Goal: Task Accomplishment & Management: Manage account settings

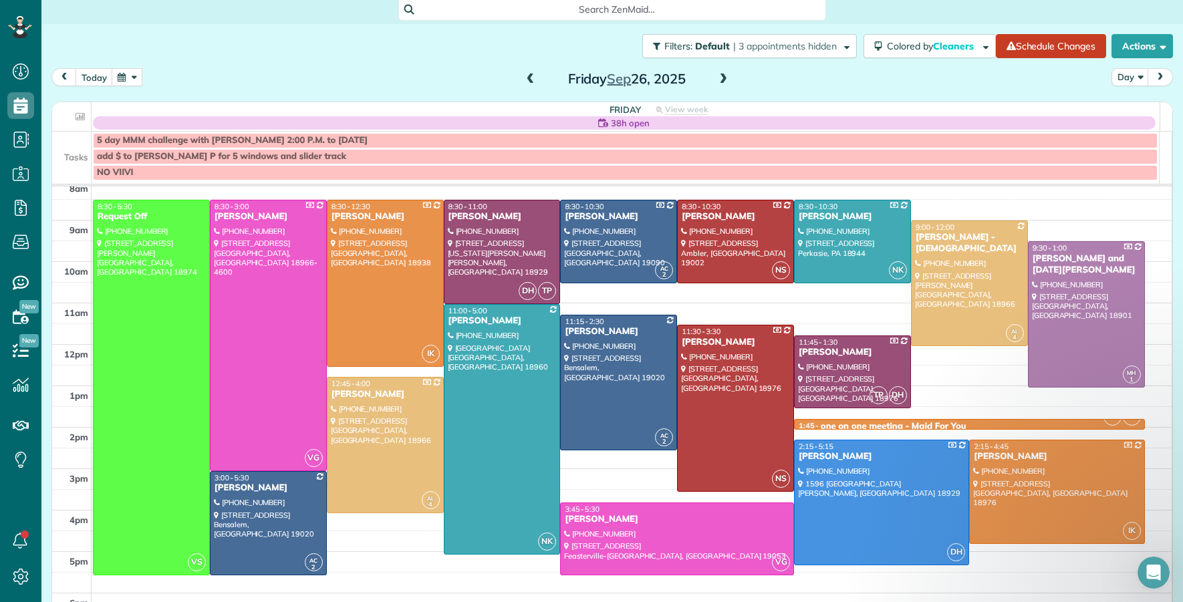
click at [716, 77] on span at bounding box center [723, 80] width 15 height 12
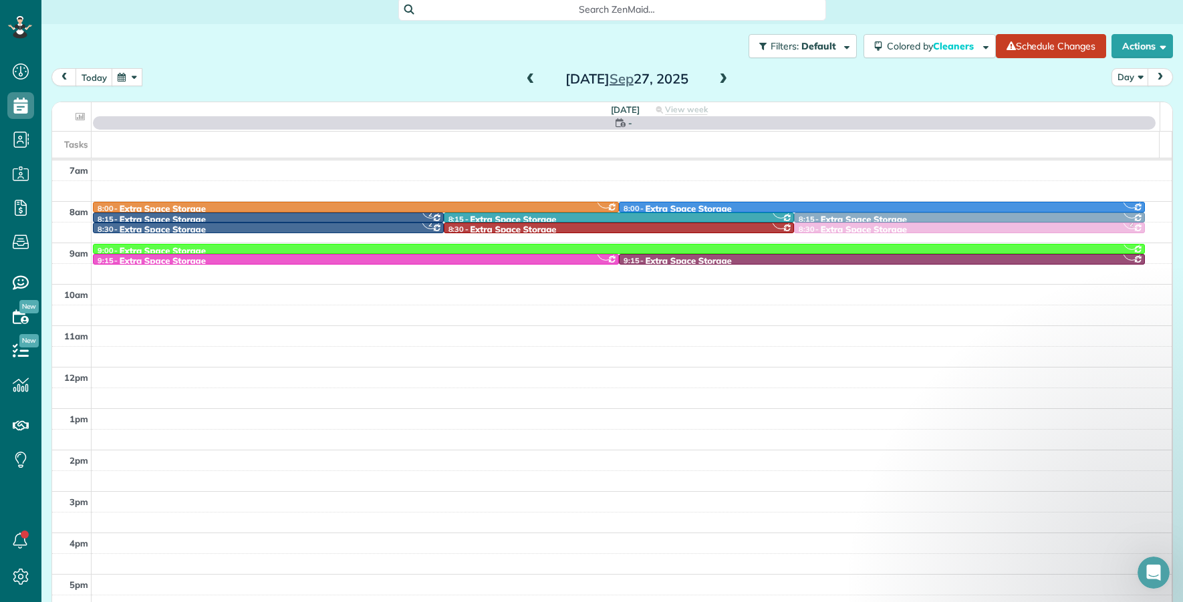
click at [716, 77] on span at bounding box center [723, 80] width 15 height 12
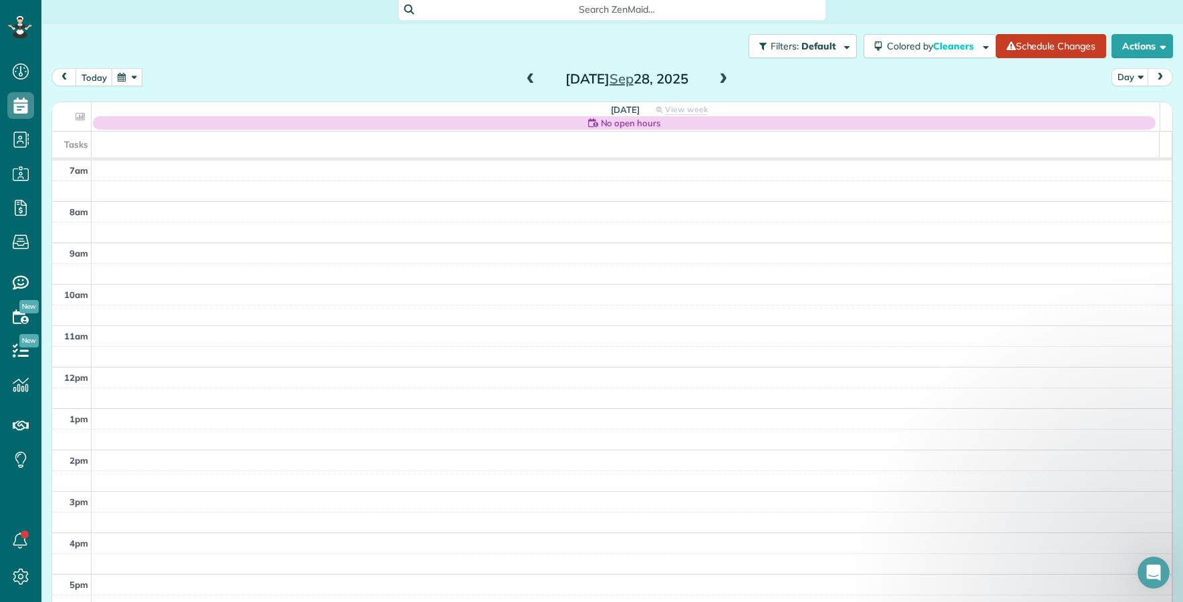
click at [716, 77] on span at bounding box center [723, 80] width 15 height 12
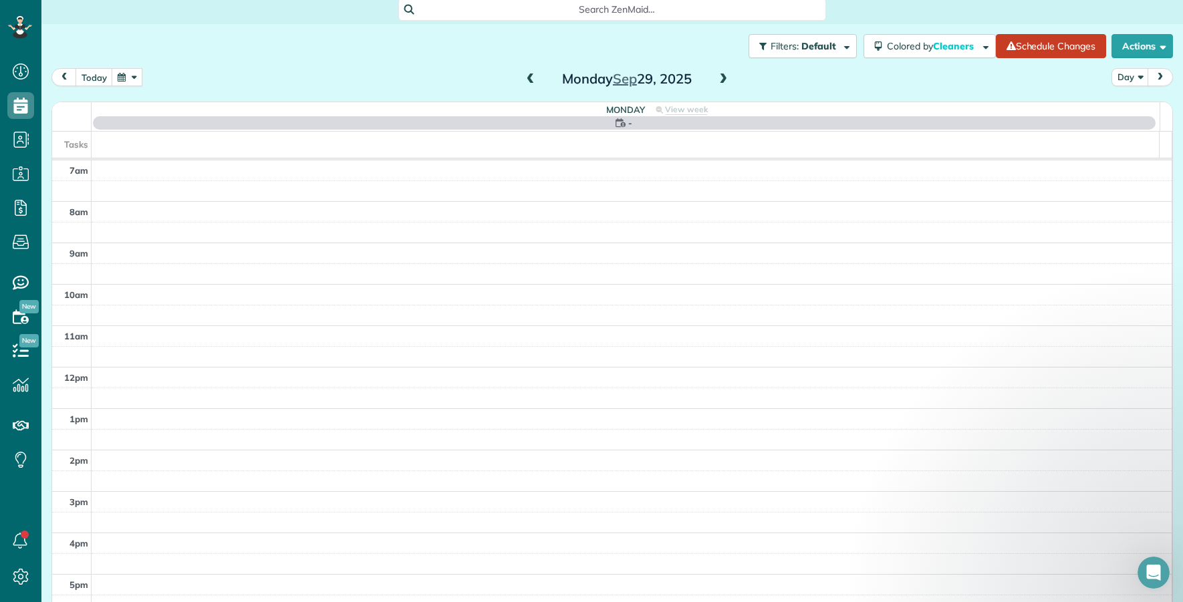
click at [717, 82] on span at bounding box center [723, 80] width 15 height 12
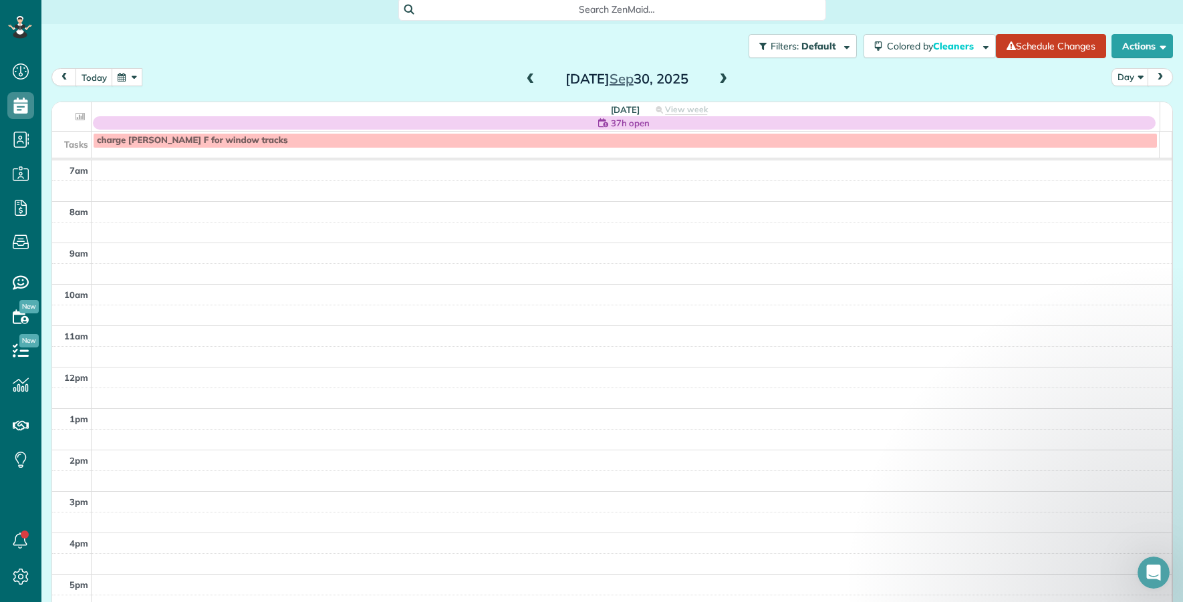
click at [719, 84] on span at bounding box center [723, 80] width 15 height 12
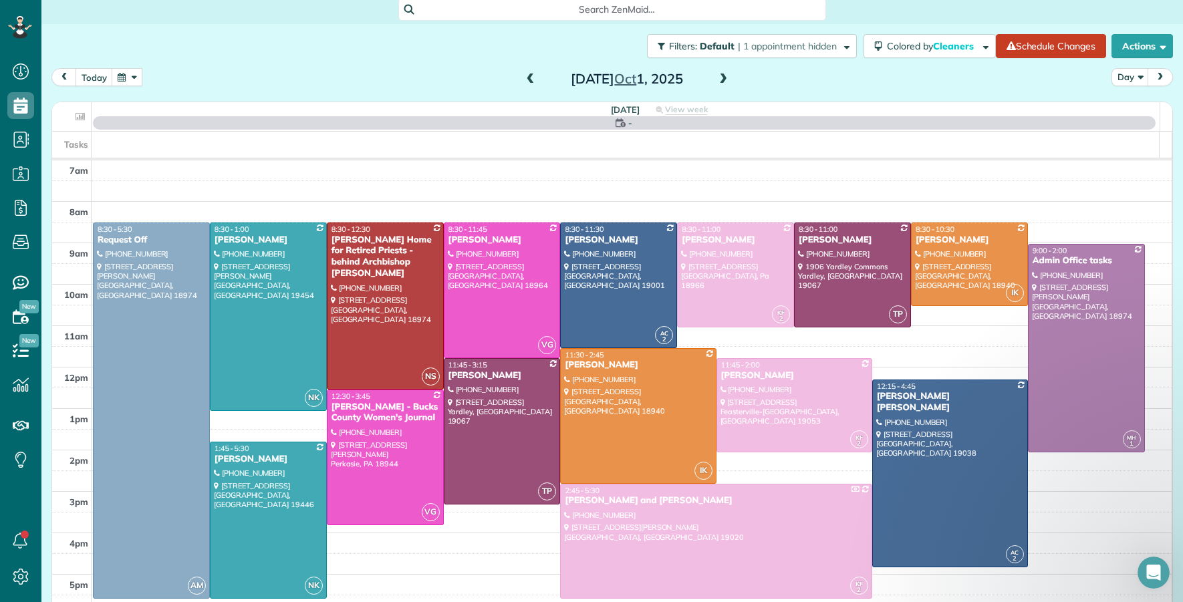
click at [721, 83] on span at bounding box center [723, 80] width 15 height 12
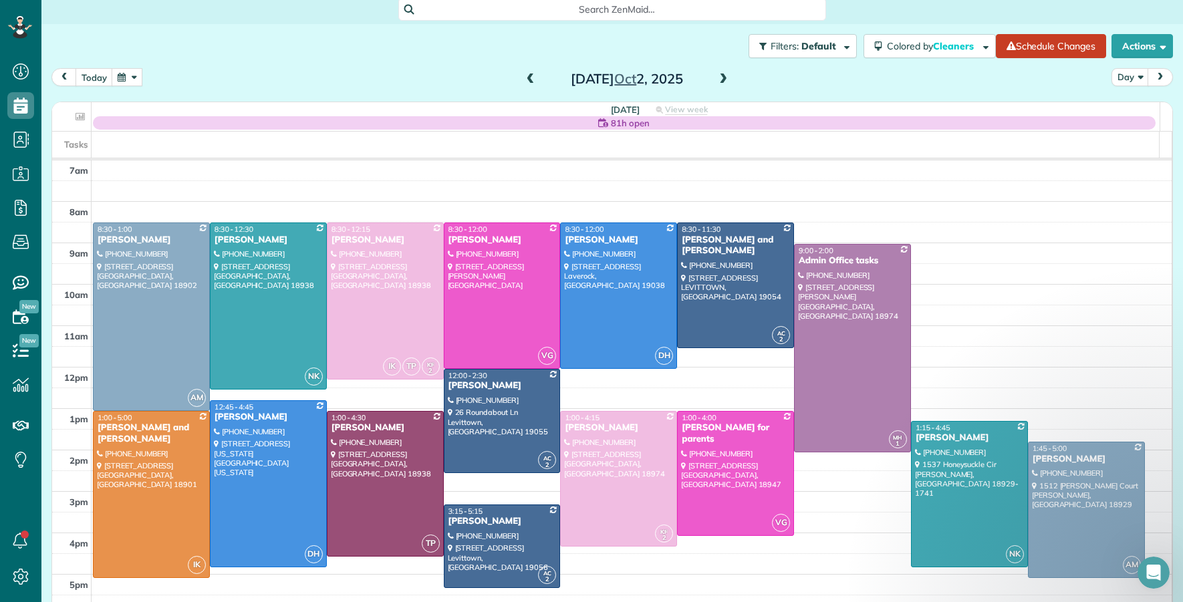
click at [721, 83] on span at bounding box center [723, 80] width 15 height 12
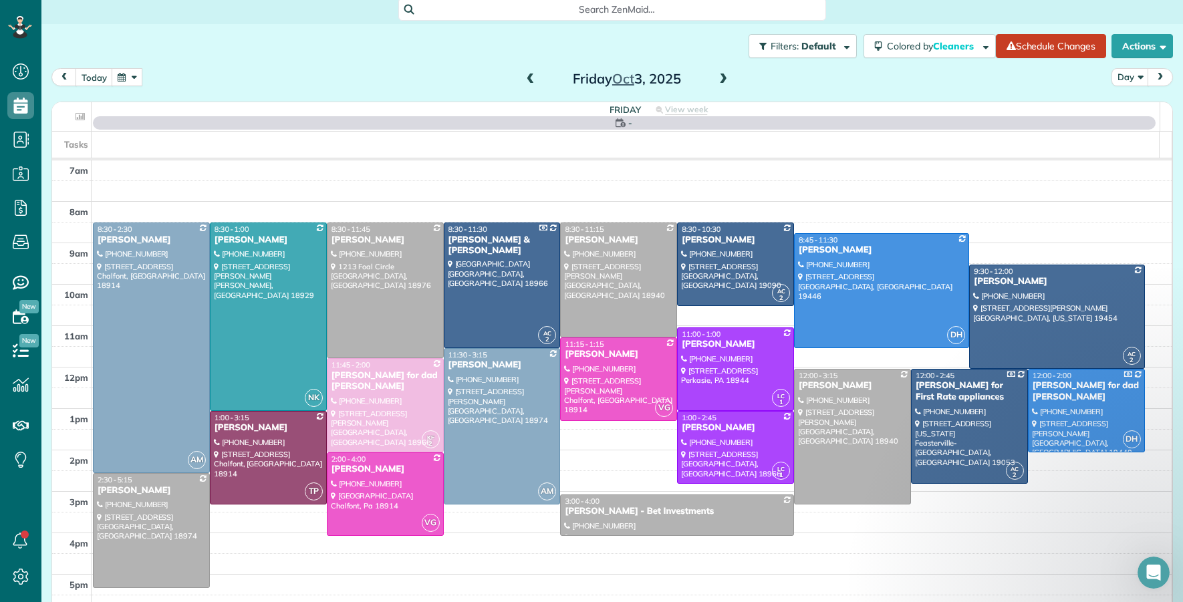
click at [720, 74] on span at bounding box center [723, 80] width 15 height 12
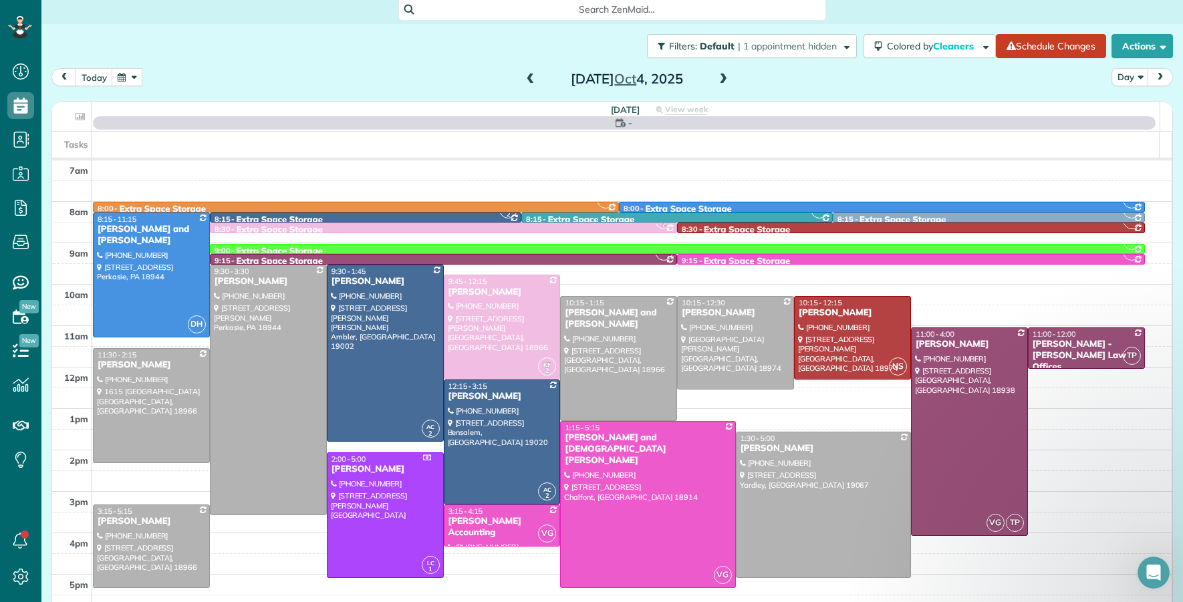
click at [720, 74] on span at bounding box center [723, 80] width 15 height 12
click at [721, 74] on span at bounding box center [723, 80] width 15 height 12
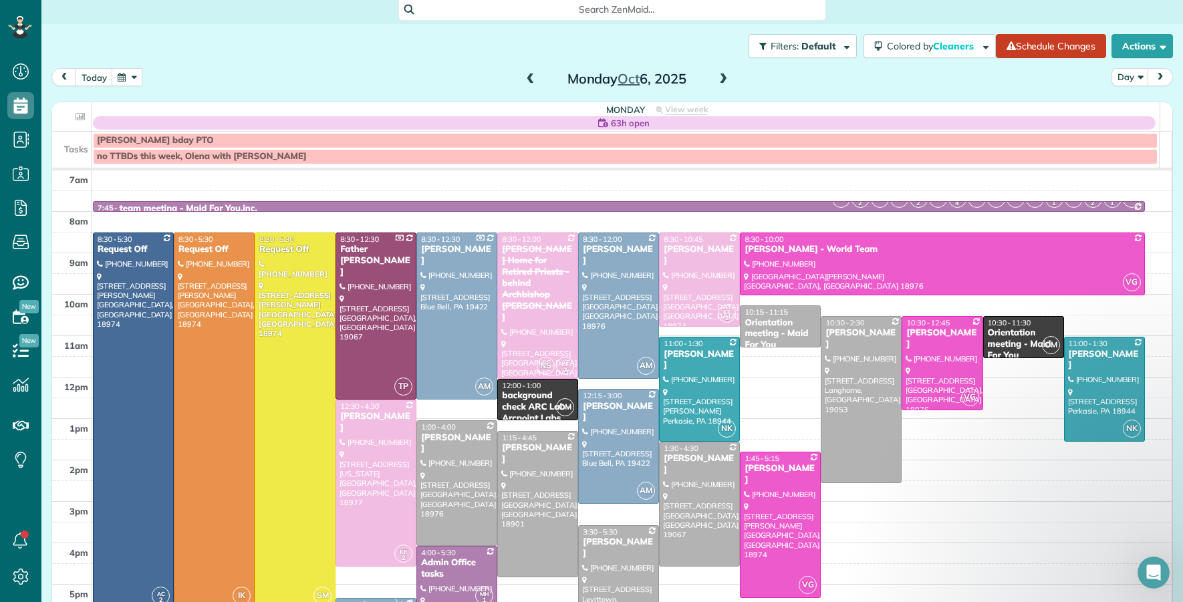
click at [721, 74] on span at bounding box center [723, 80] width 15 height 12
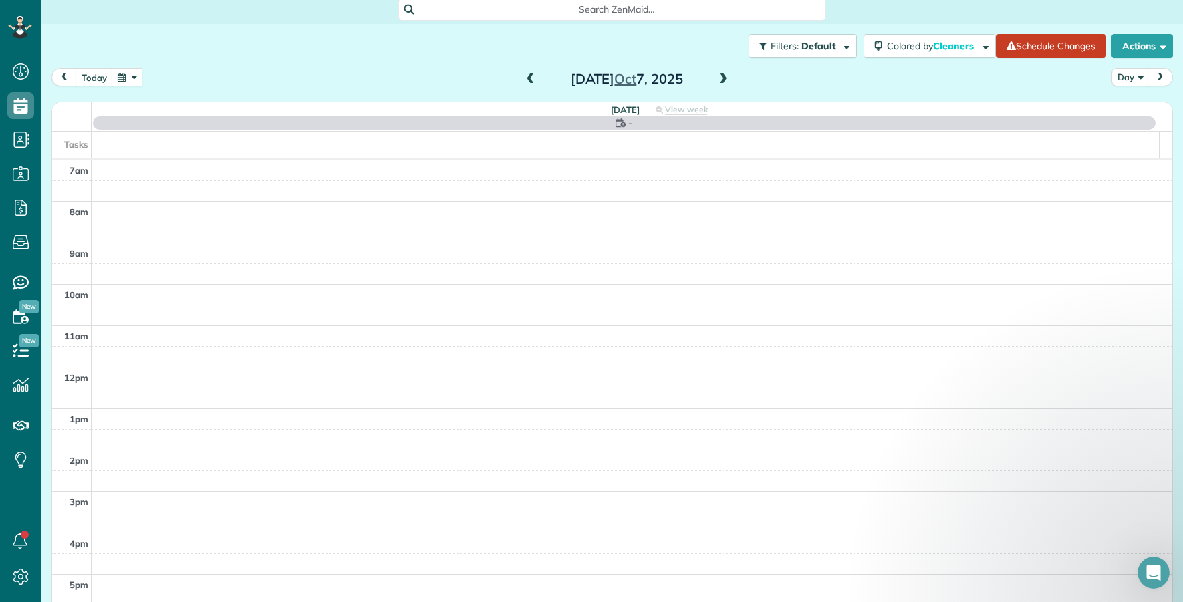
click at [721, 74] on span at bounding box center [723, 80] width 15 height 12
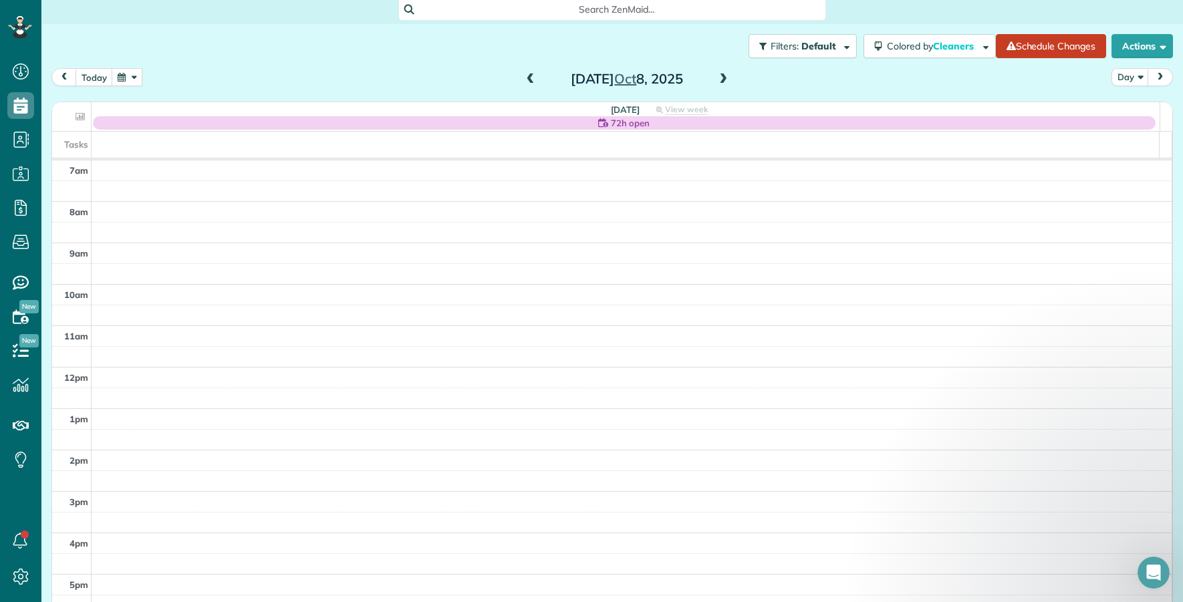
click at [721, 74] on span at bounding box center [723, 80] width 15 height 12
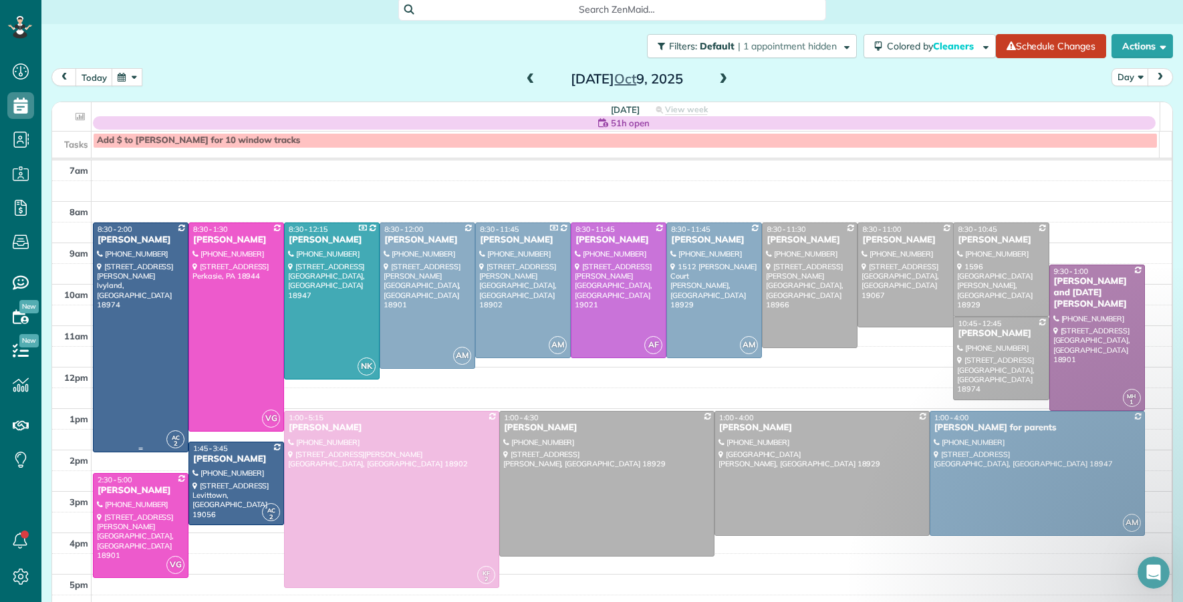
click at [148, 241] on div "[PERSON_NAME]" at bounding box center [141, 240] width 88 height 11
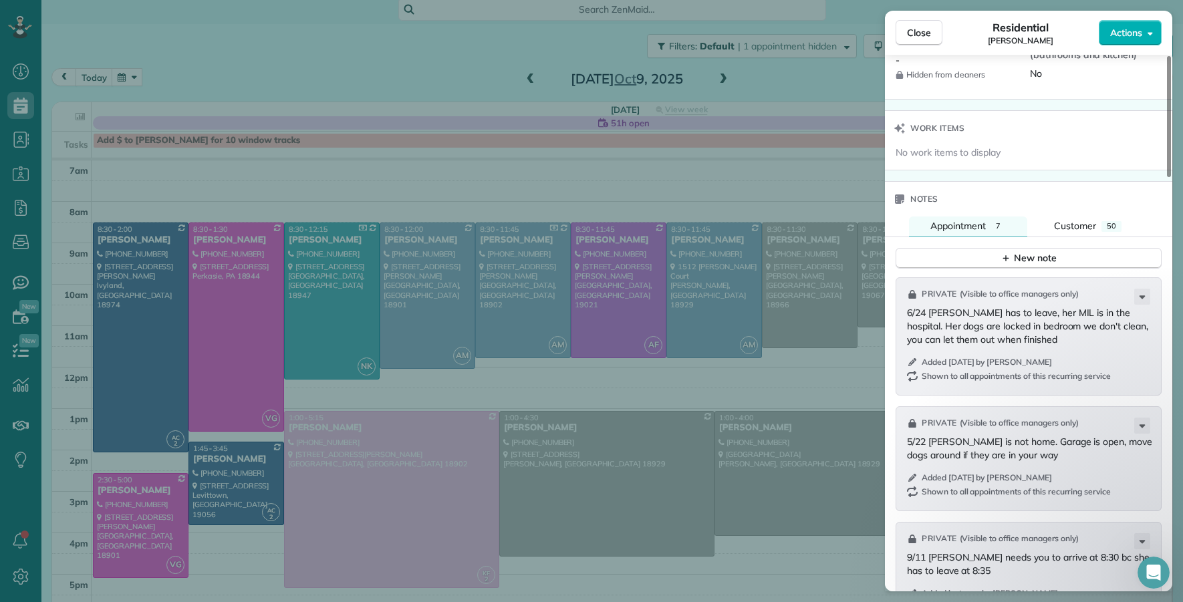
scroll to position [1271, 0]
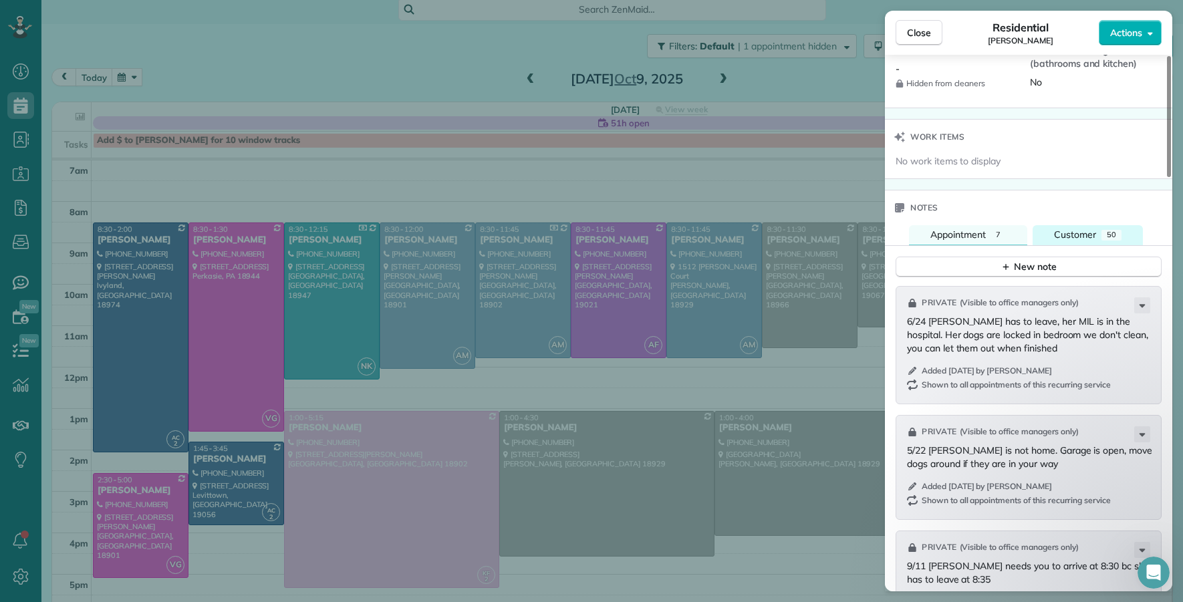
click at [1066, 241] on span "Customer" at bounding box center [1075, 235] width 42 height 12
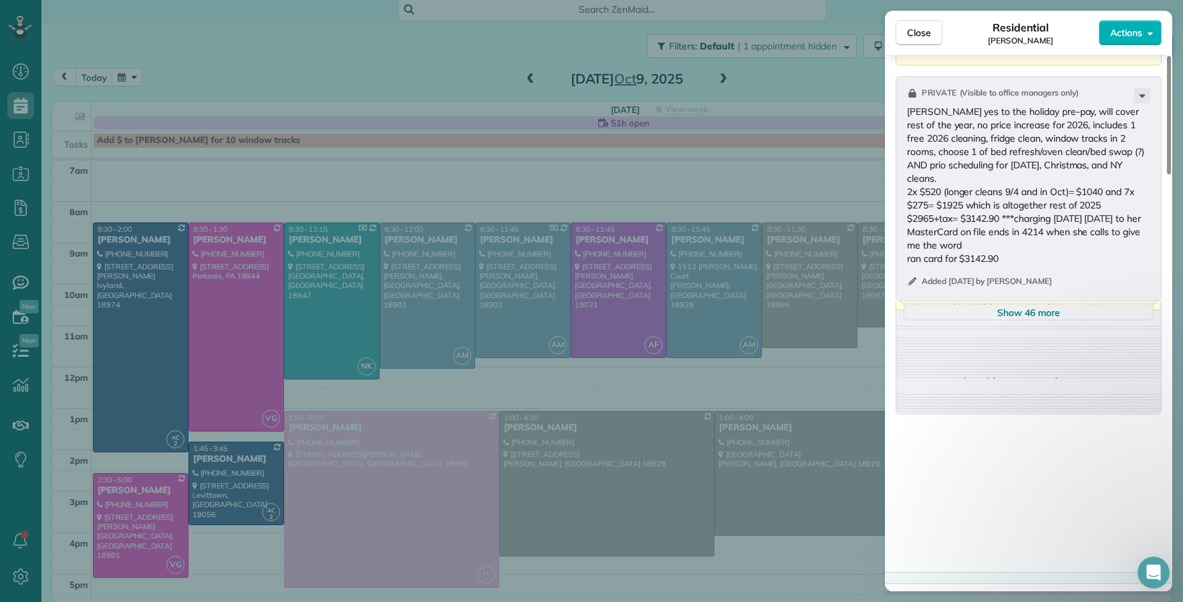
scroll to position [1822, 0]
click at [1027, 315] on span "Show 46 more" at bounding box center [1028, 311] width 63 height 13
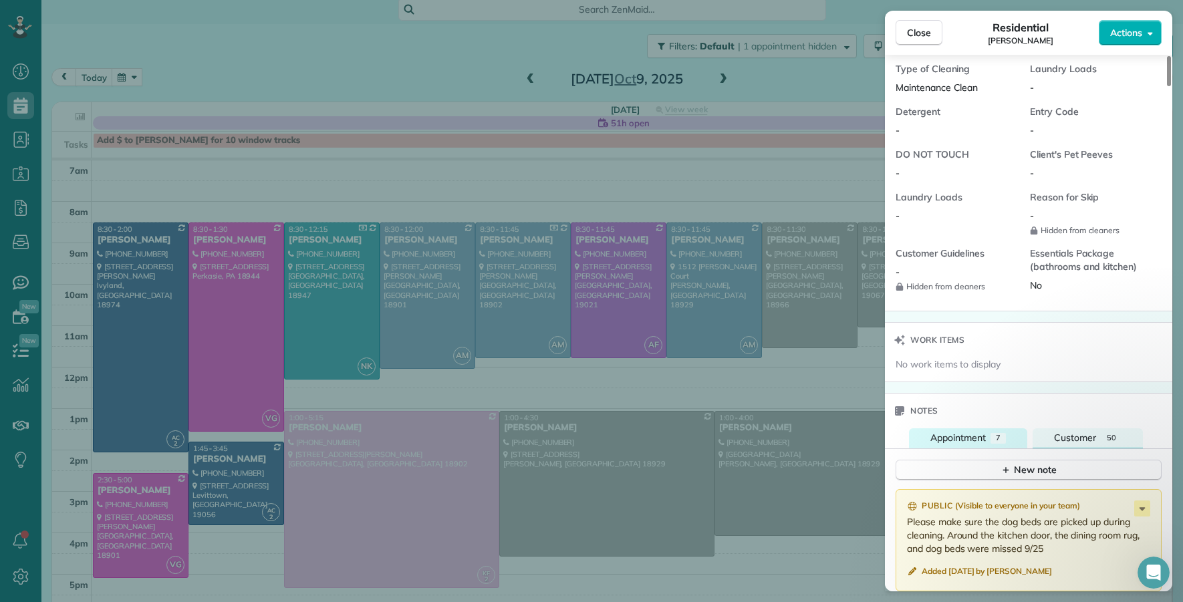
scroll to position [1180, 0]
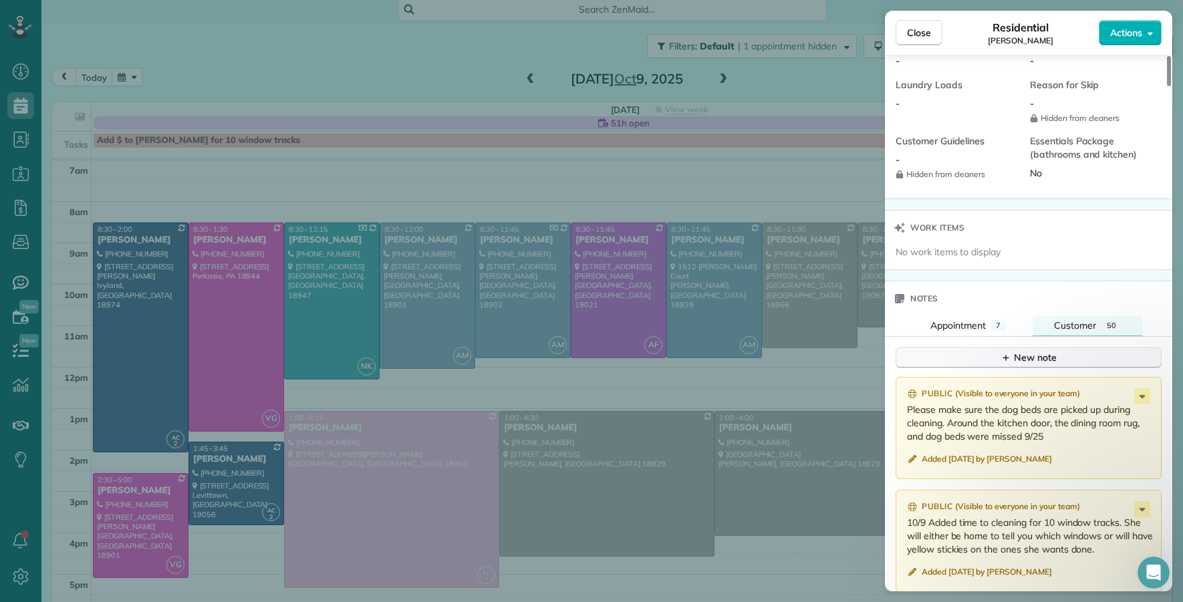
click at [1042, 364] on div "New note" at bounding box center [1029, 358] width 56 height 14
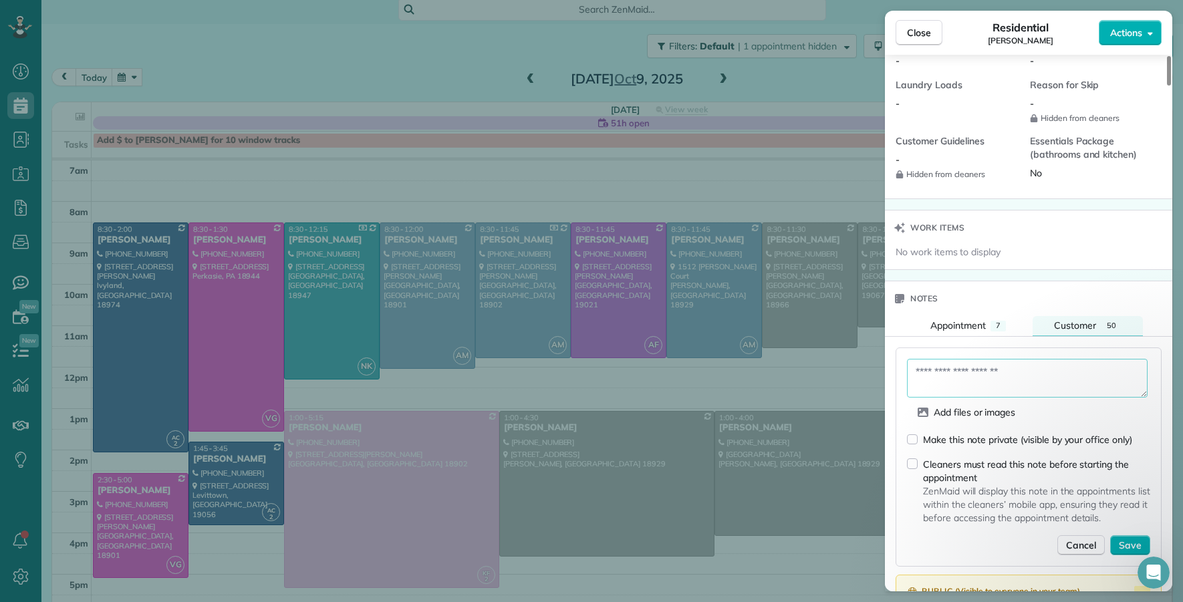
click at [1042, 378] on textarea at bounding box center [1027, 378] width 241 height 39
click at [1041, 392] on textarea "**********" at bounding box center [1027, 378] width 241 height 39
type textarea "**********"
click at [918, 447] on div "Make this note private (visible by your office only)" at bounding box center [1019, 440] width 225 height 14
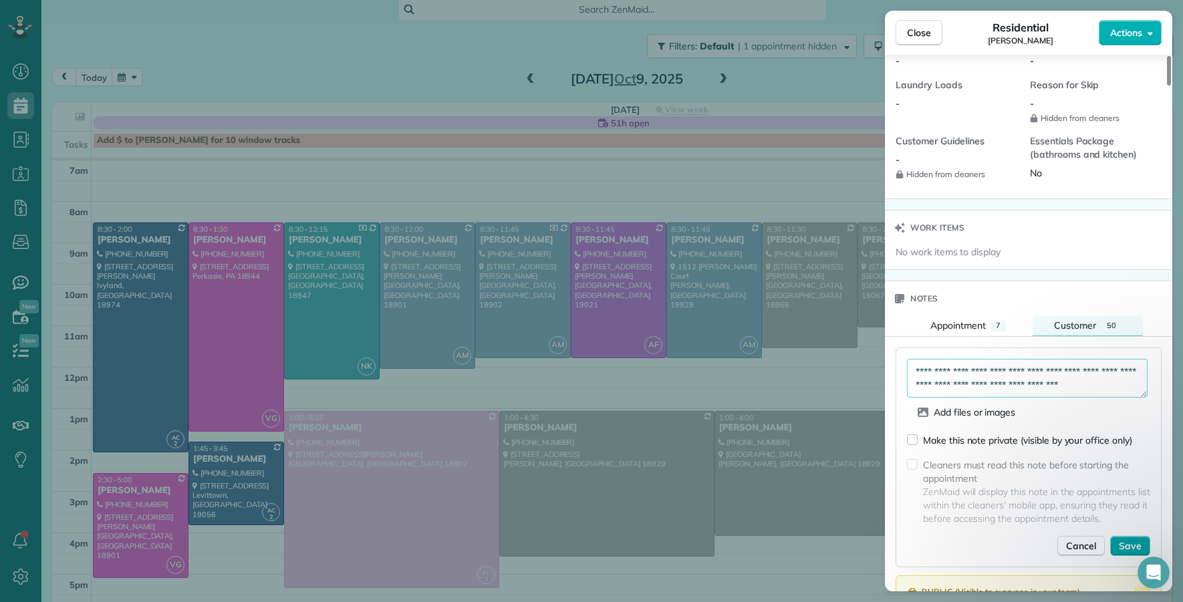
click at [1131, 551] on span "Save" at bounding box center [1130, 545] width 23 height 13
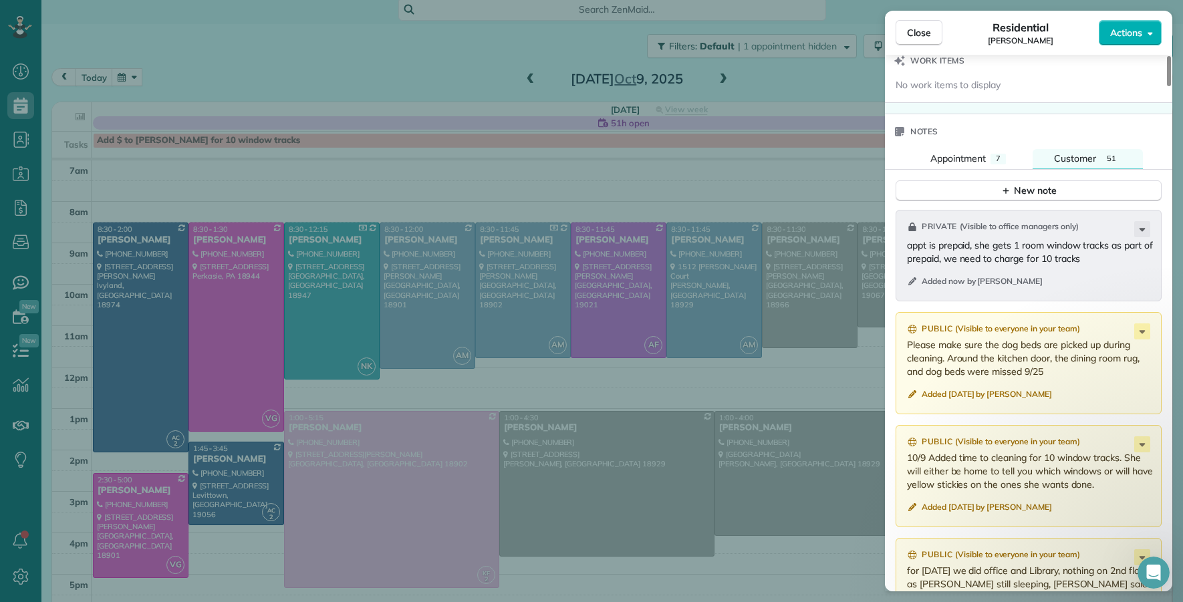
scroll to position [1369, 0]
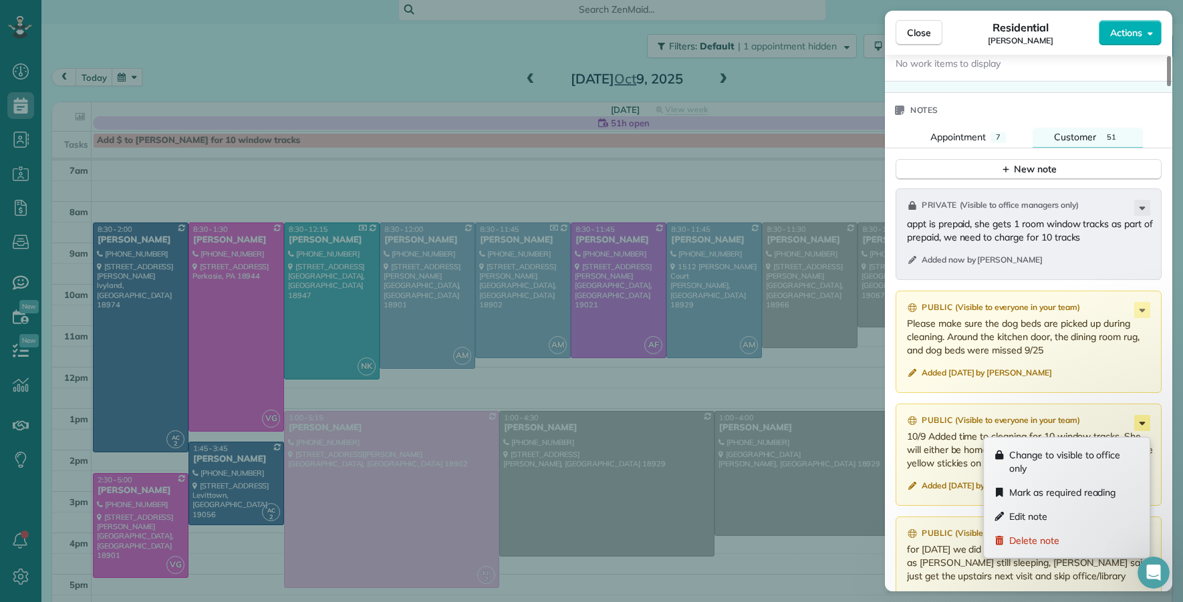
click at [1138, 431] on icon at bounding box center [1142, 423] width 16 height 16
click at [1088, 507] on div "Edit note" at bounding box center [1066, 517] width 155 height 24
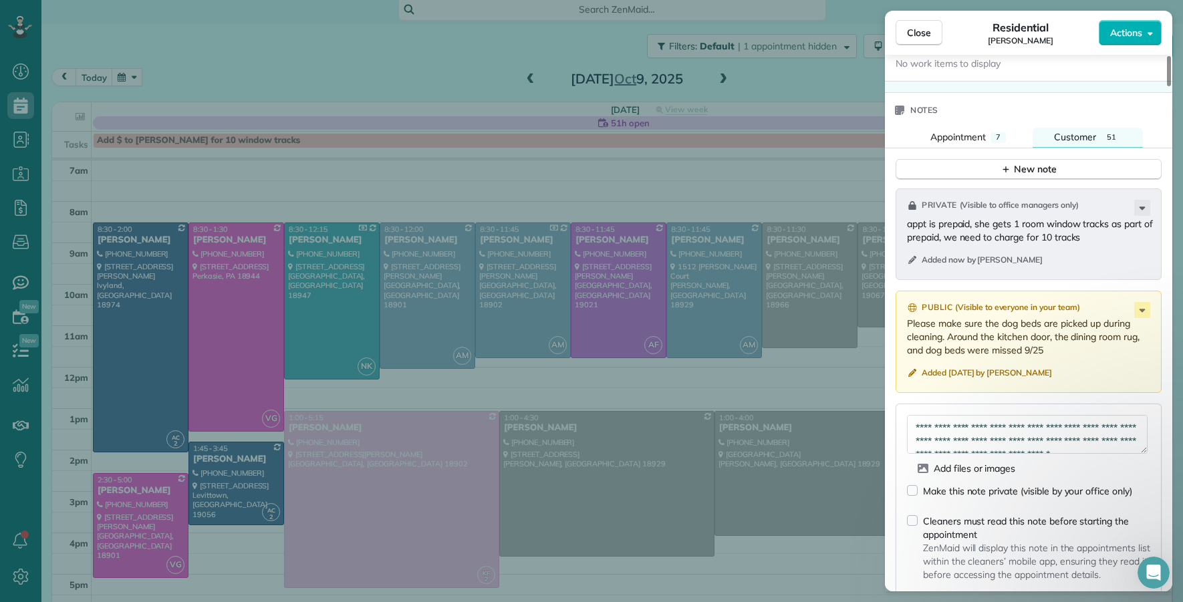
scroll to position [27, 0]
click at [1060, 454] on textarea "**********" at bounding box center [1027, 434] width 241 height 39
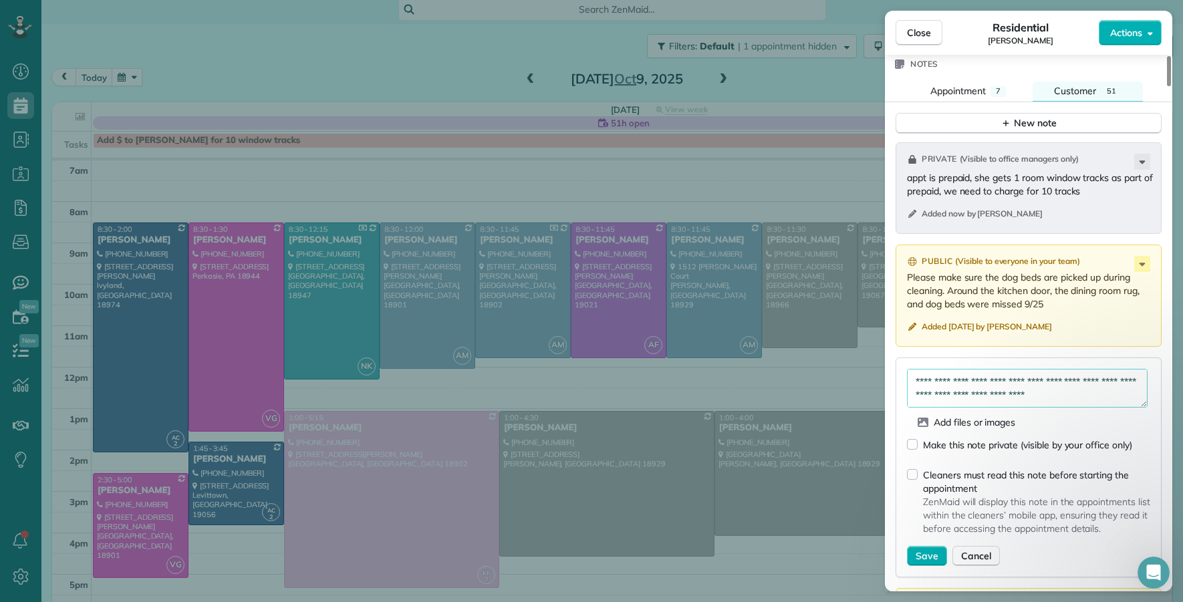
scroll to position [1438, 0]
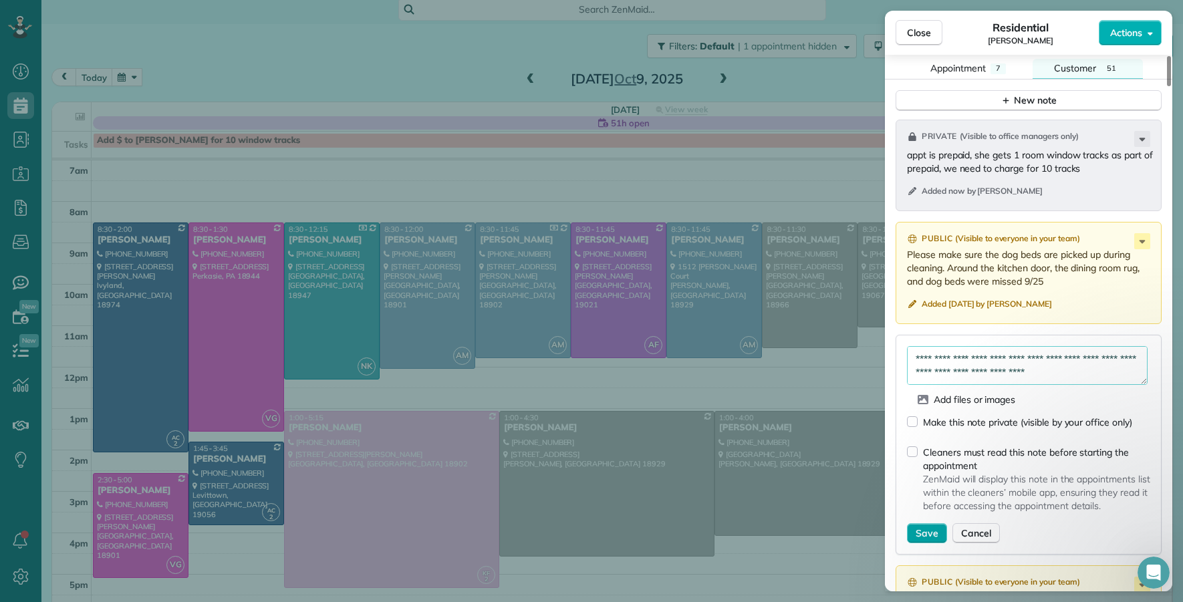
type textarea "**********"
click at [930, 538] on span "Save" at bounding box center [927, 533] width 23 height 13
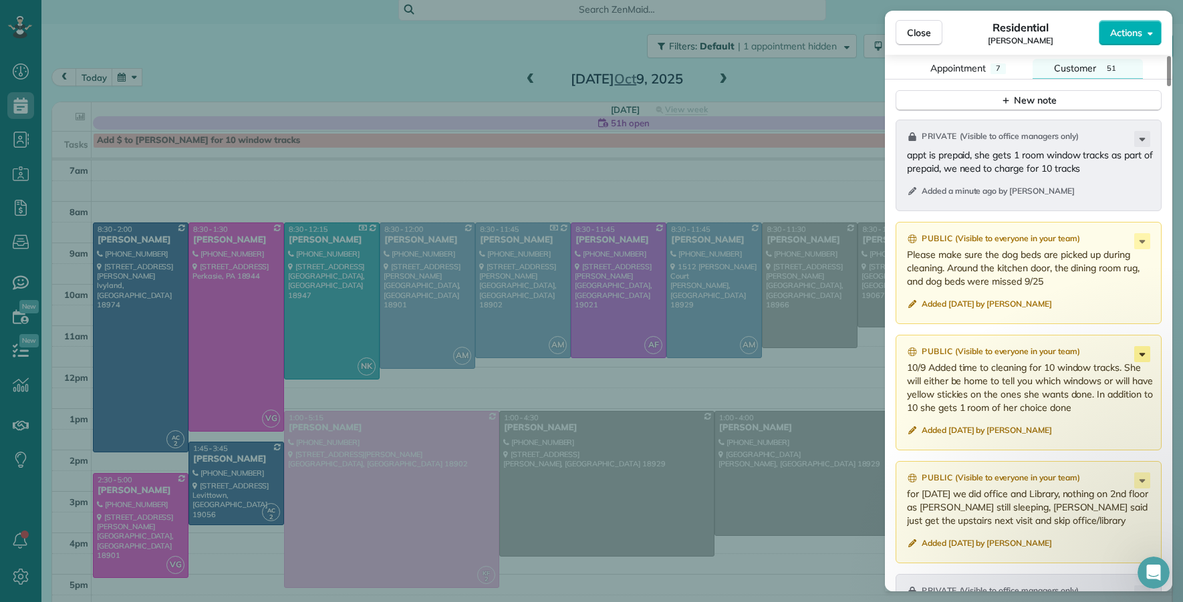
click at [1138, 356] on icon at bounding box center [1142, 354] width 16 height 16
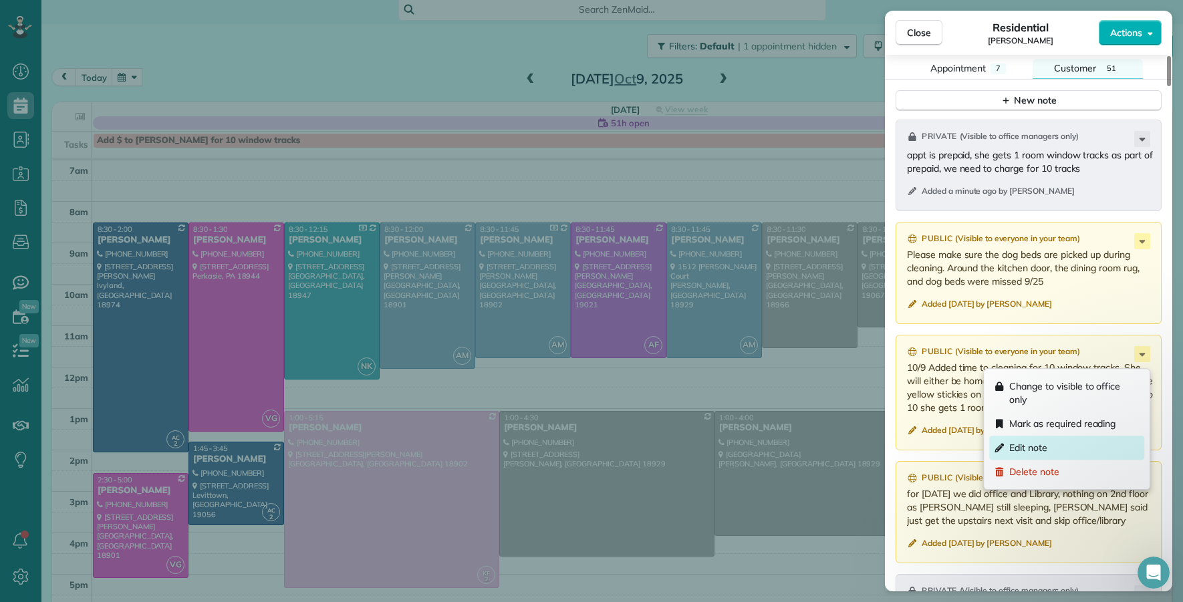
click at [1096, 449] on div "Edit note" at bounding box center [1066, 448] width 155 height 24
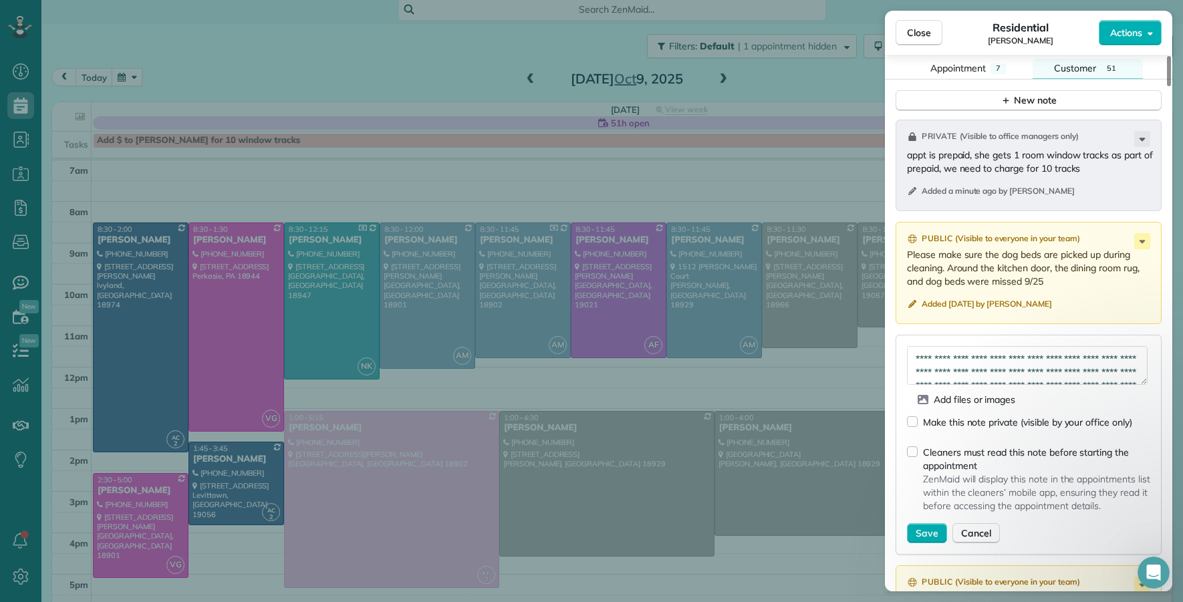
scroll to position [40, 0]
click at [1097, 368] on textarea "**********" at bounding box center [1027, 365] width 241 height 39
type textarea "**********"
click at [926, 540] on span "Save" at bounding box center [927, 533] width 23 height 13
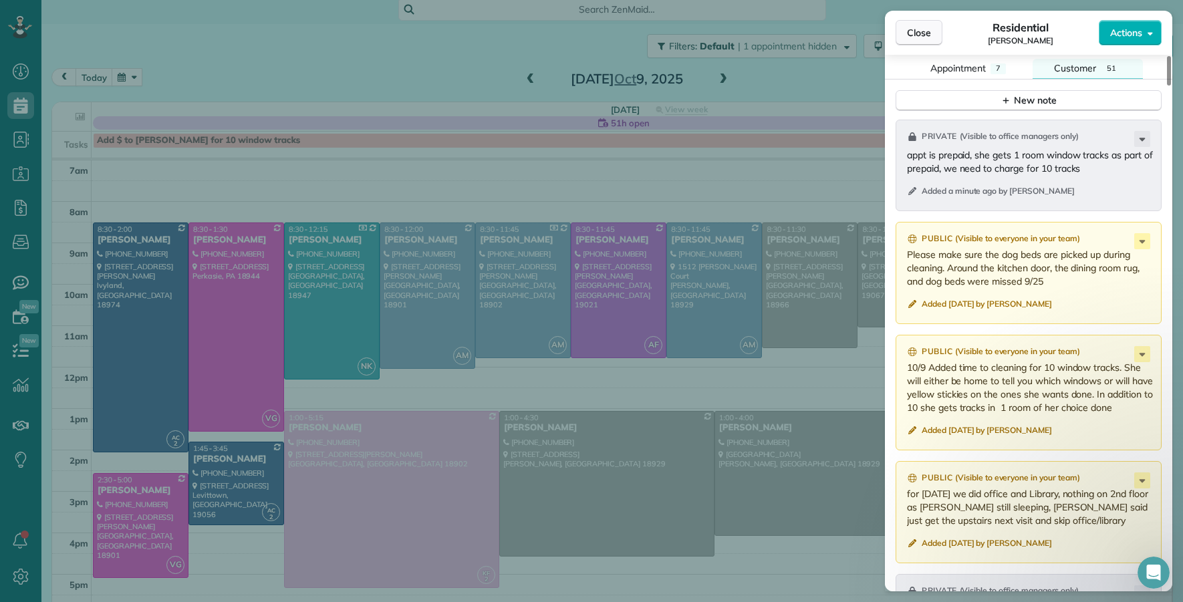
click at [930, 32] on span "Close" at bounding box center [919, 32] width 24 height 13
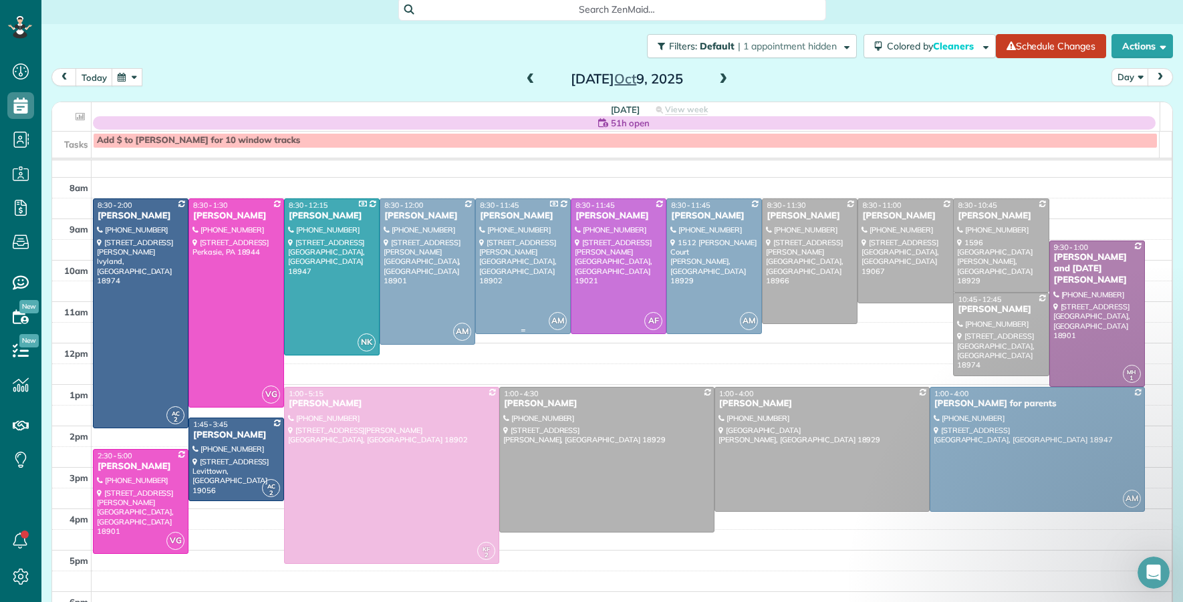
scroll to position [23, 0]
click at [523, 77] on span at bounding box center [530, 80] width 15 height 12
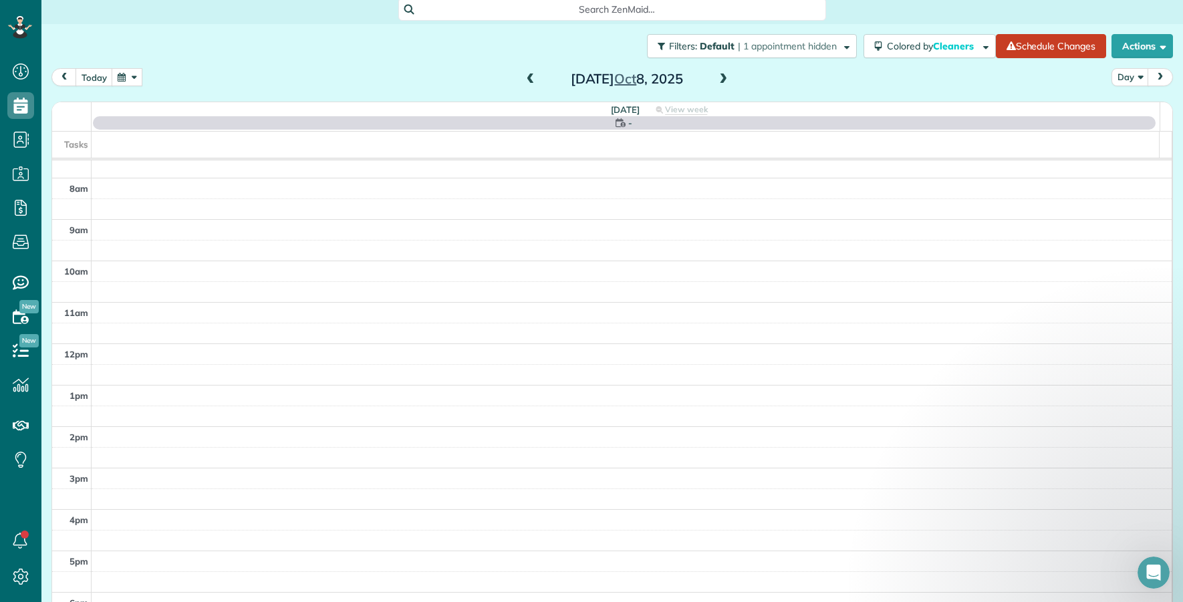
scroll to position [0, 0]
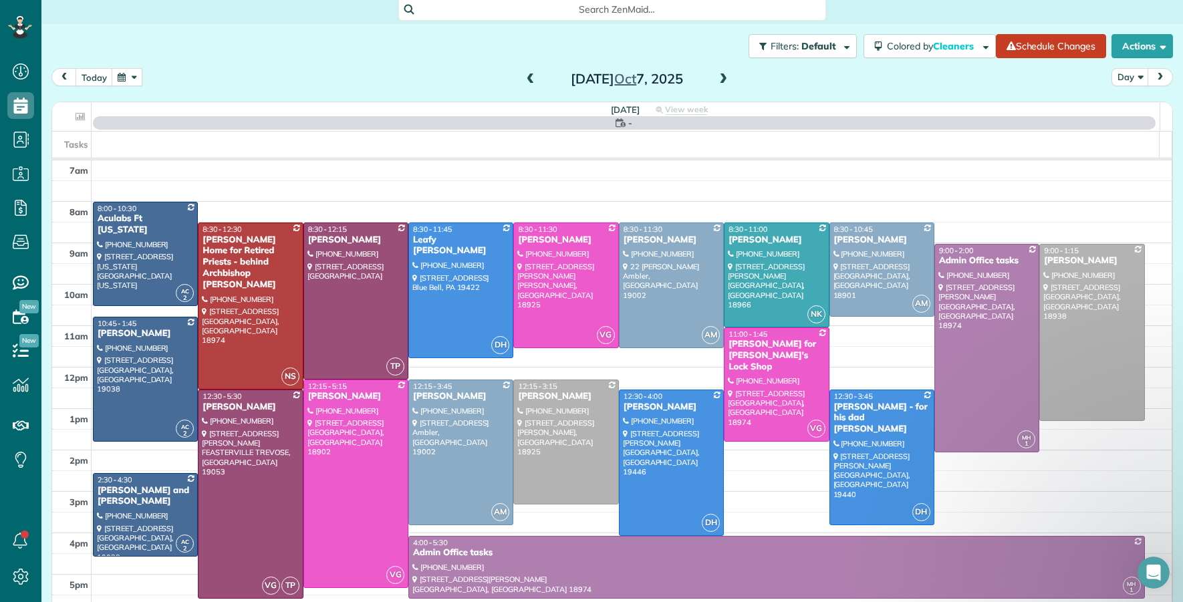
click at [523, 77] on span at bounding box center [530, 80] width 15 height 12
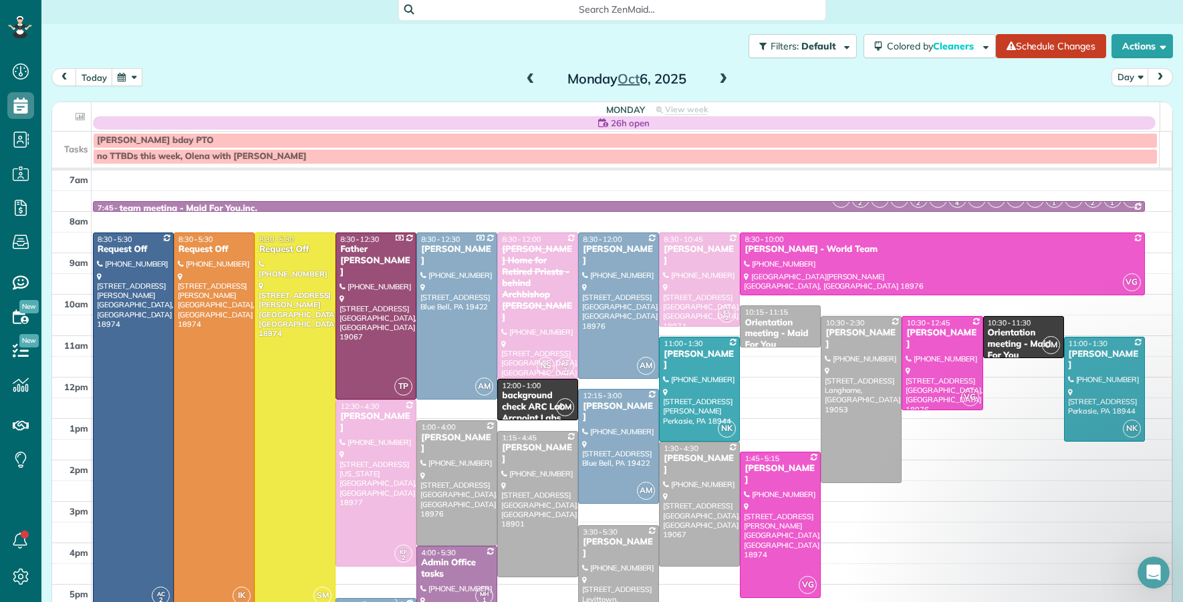
click at [523, 78] on span at bounding box center [530, 80] width 15 height 12
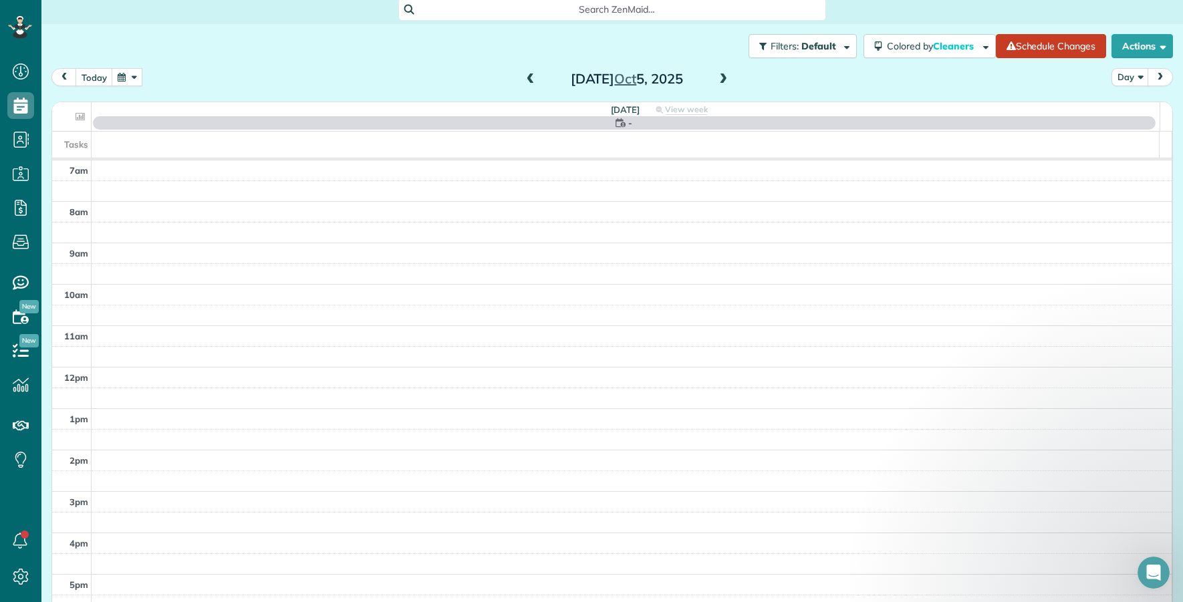
click at [523, 78] on span at bounding box center [530, 80] width 15 height 12
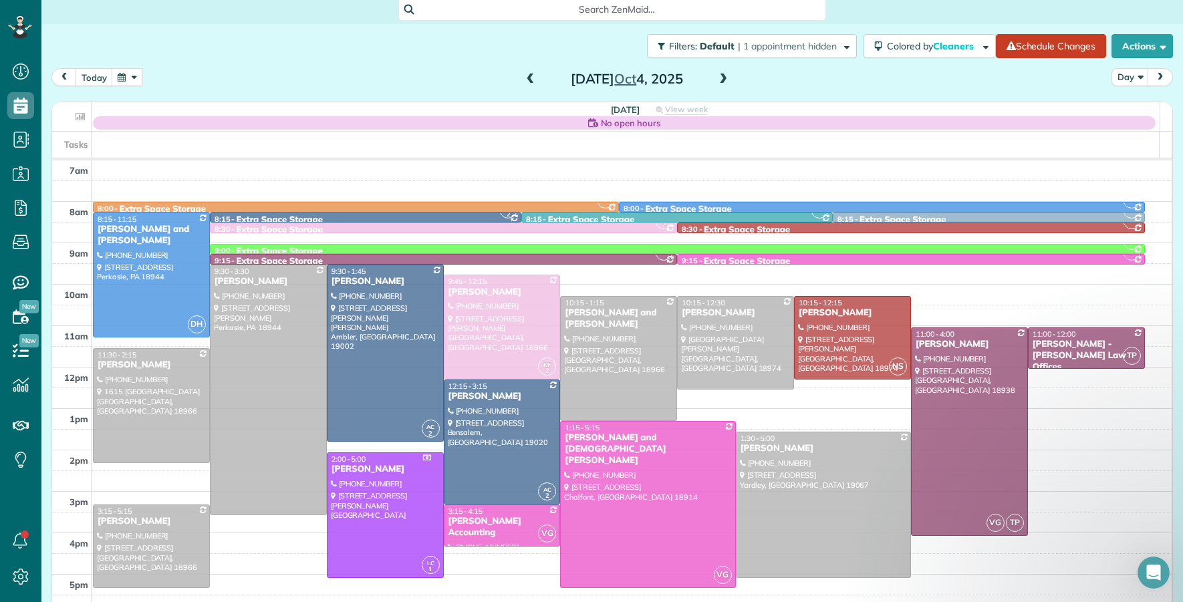
click at [523, 80] on span at bounding box center [530, 80] width 15 height 12
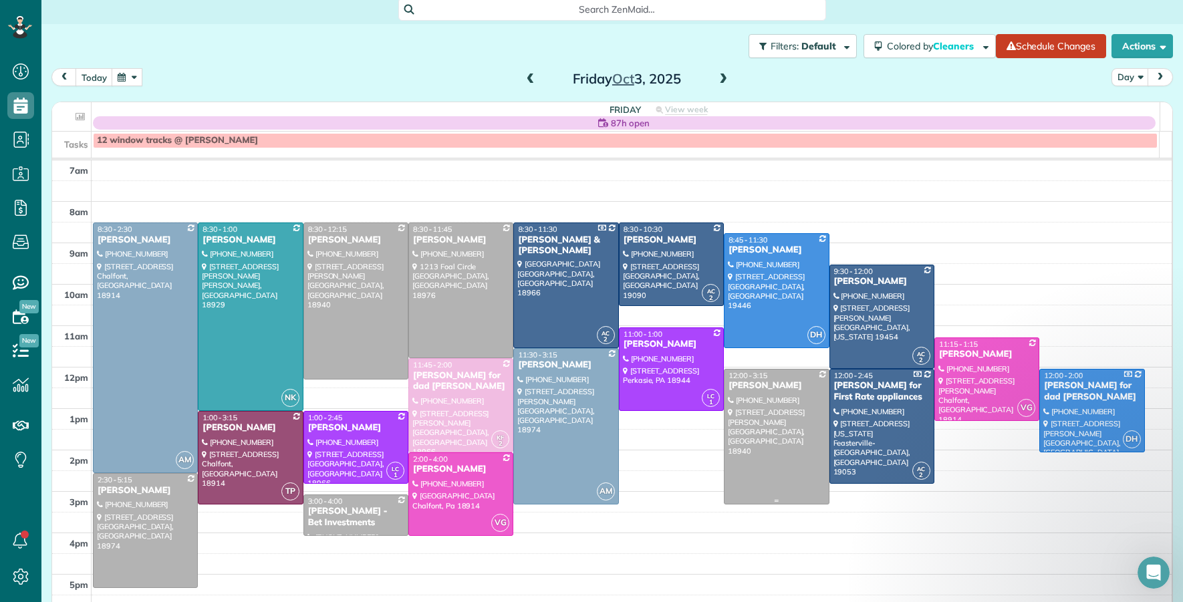
click at [748, 380] on span "12:00 - 3:15" at bounding box center [748, 375] width 39 height 9
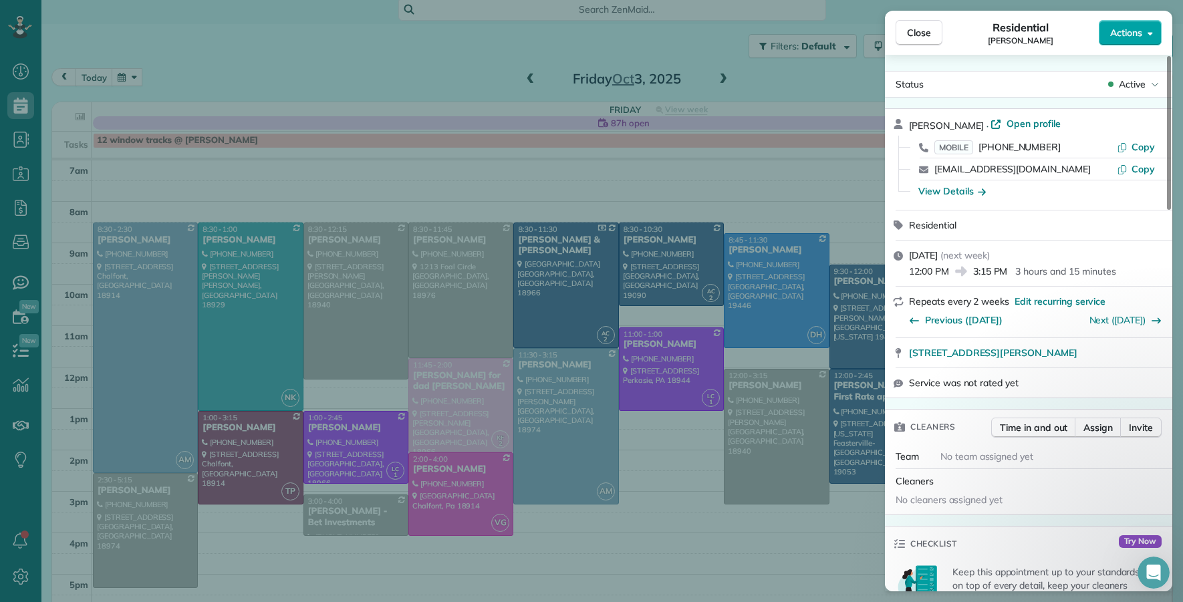
click at [1132, 32] on span "Actions" at bounding box center [1126, 32] width 32 height 13
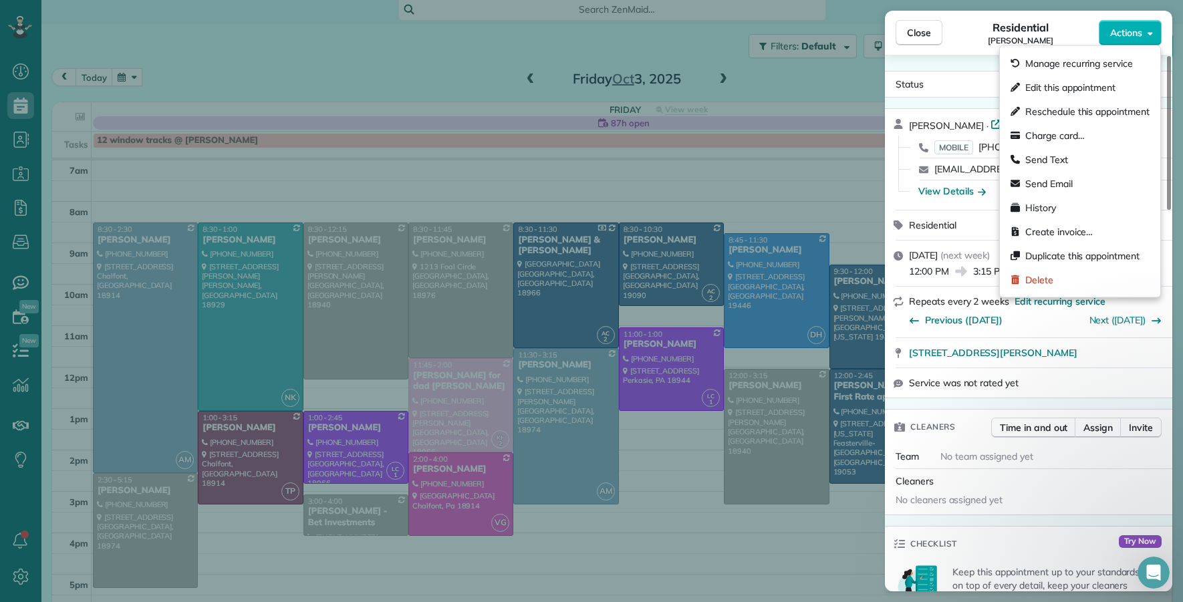
click at [1092, 92] on span "Edit this appointment" at bounding box center [1070, 87] width 90 height 13
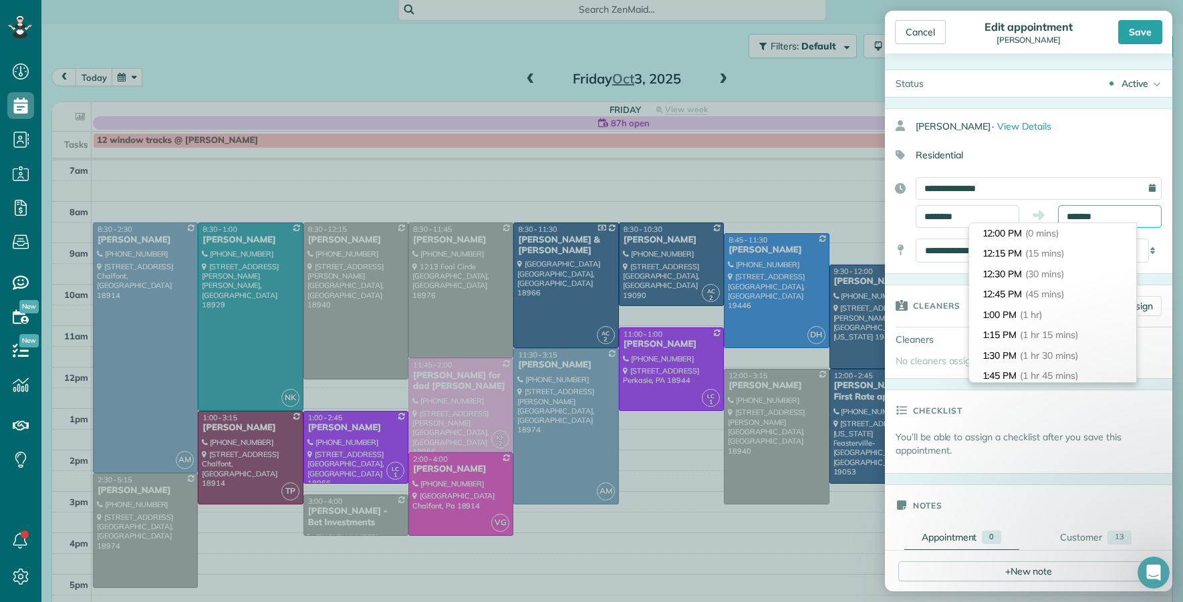
click at [1066, 219] on input "*******" at bounding box center [1110, 216] width 104 height 23
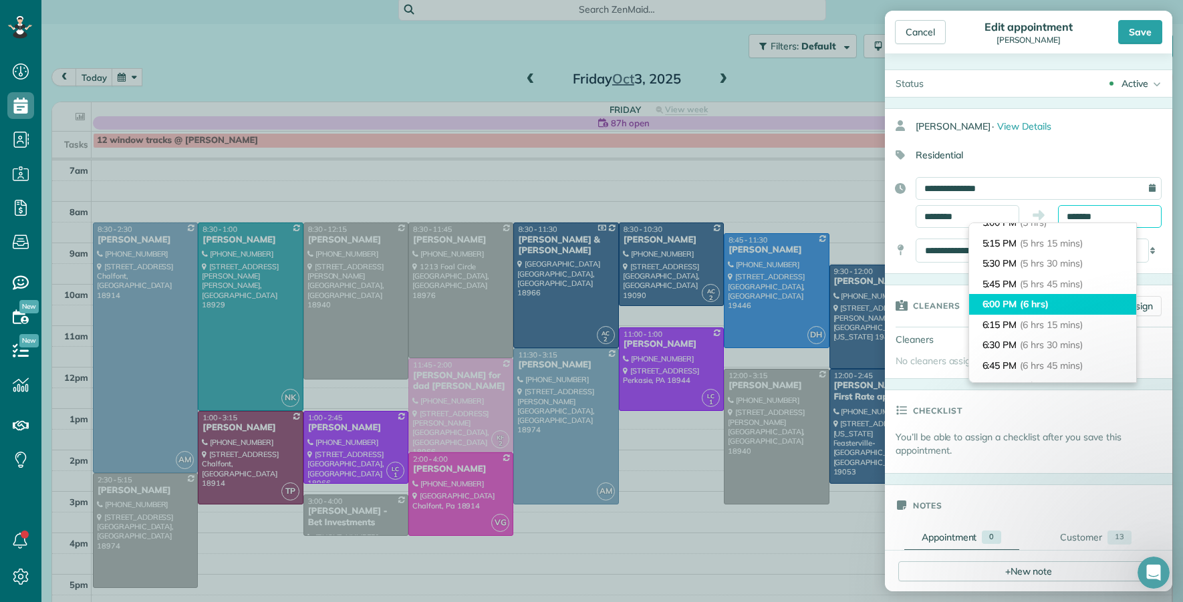
scroll to position [411, 0]
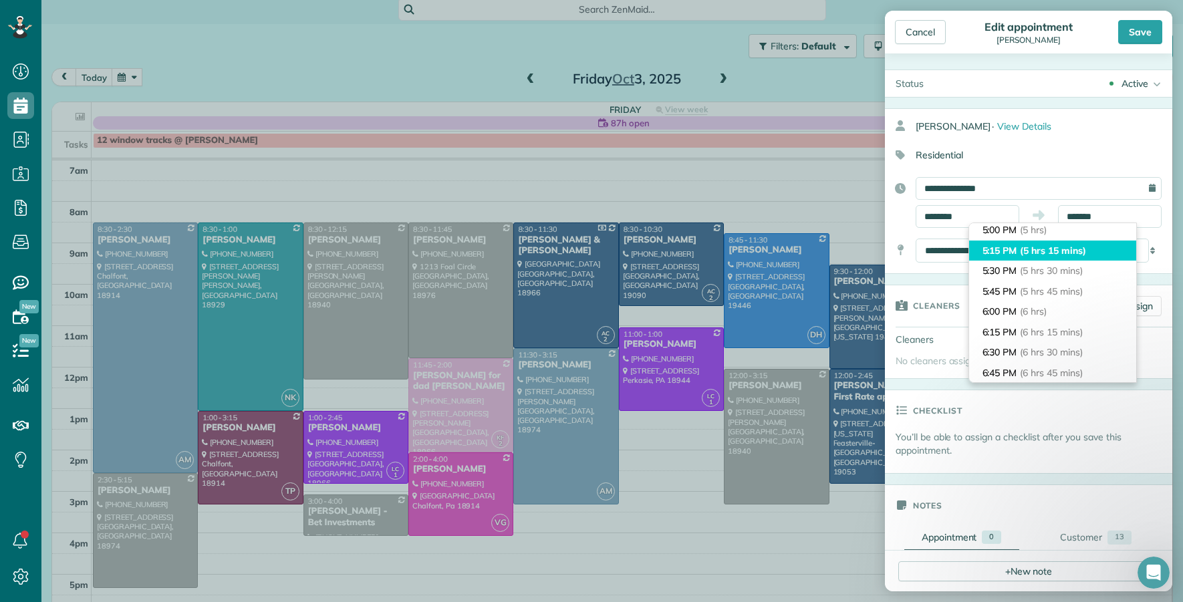
type input "*******"
click at [1015, 255] on li "5:15 PM (5 hrs 15 mins)" at bounding box center [1052, 251] width 167 height 21
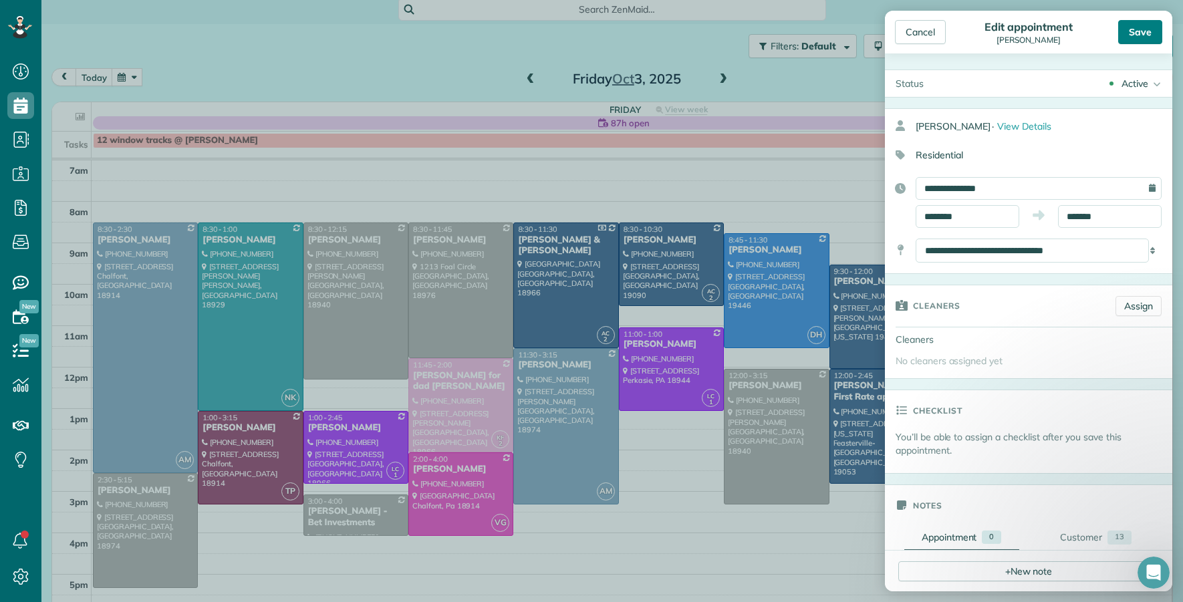
drag, startPoint x: 1148, startPoint y: 37, endPoint x: 1142, endPoint y: 48, distance: 12.3
click at [1148, 37] on div "Save" at bounding box center [1140, 32] width 44 height 24
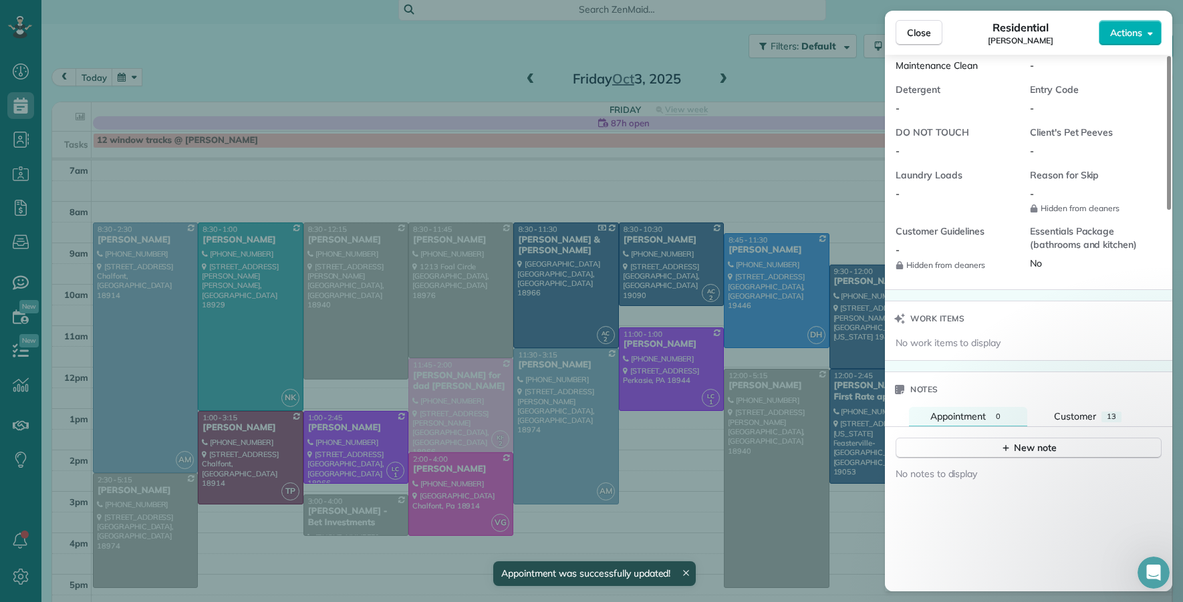
scroll to position [1091, 0]
click at [1013, 451] on div "New note" at bounding box center [1029, 445] width 56 height 14
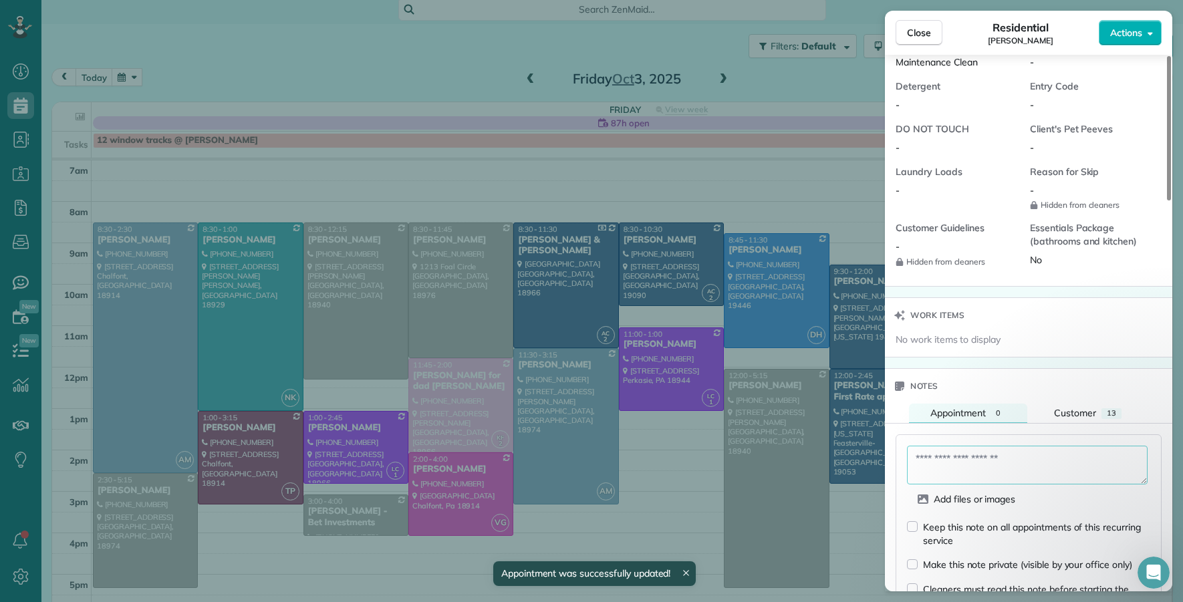
click at [1008, 457] on textarea at bounding box center [1027, 465] width 241 height 39
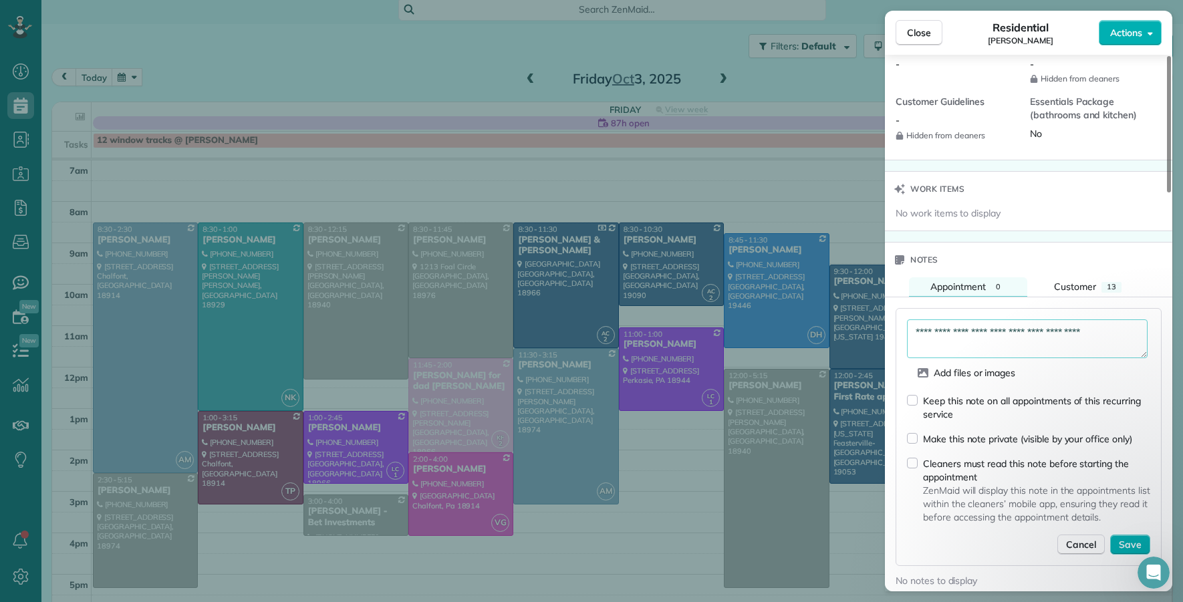
scroll to position [1218, 0]
type textarea "**********"
click at [1142, 552] on button "Save" at bounding box center [1130, 544] width 40 height 20
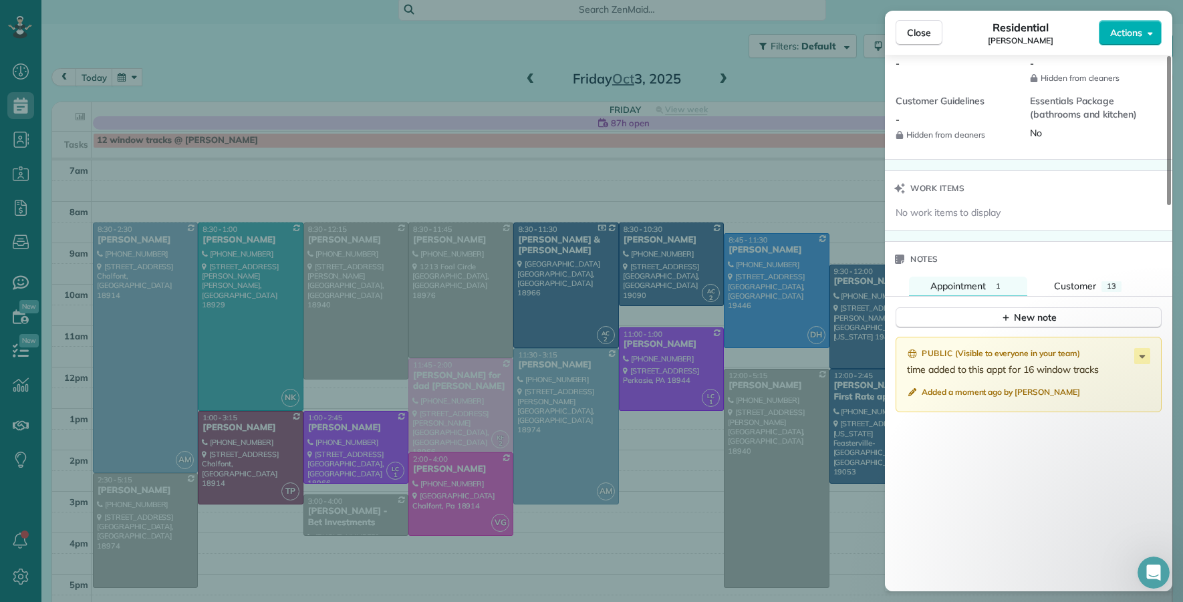
drag, startPoint x: 925, startPoint y: 37, endPoint x: 1076, endPoint y: 264, distance: 272.0
click at [924, 37] on span "Close" at bounding box center [919, 32] width 24 height 13
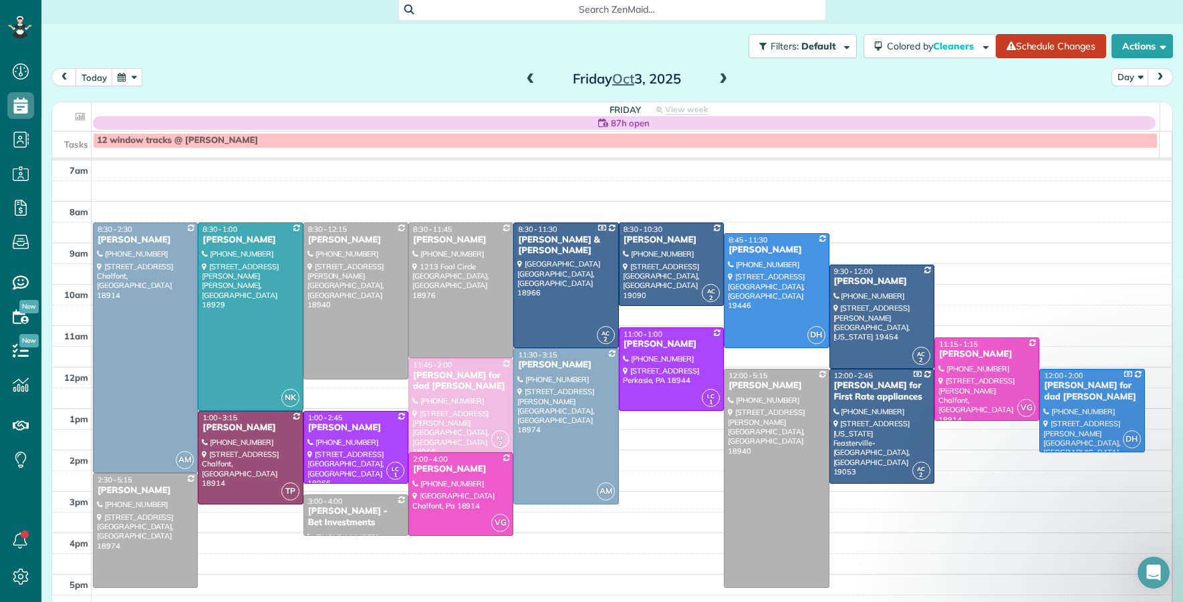
click at [108, 125] on div "87h open" at bounding box center [624, 122] width 1063 height 13
click at [78, 149] on div "12 window tracks @ [PERSON_NAME]" at bounding box center [605, 142] width 1107 height 20
click at [70, 144] on td at bounding box center [71, 140] width 39 height 17
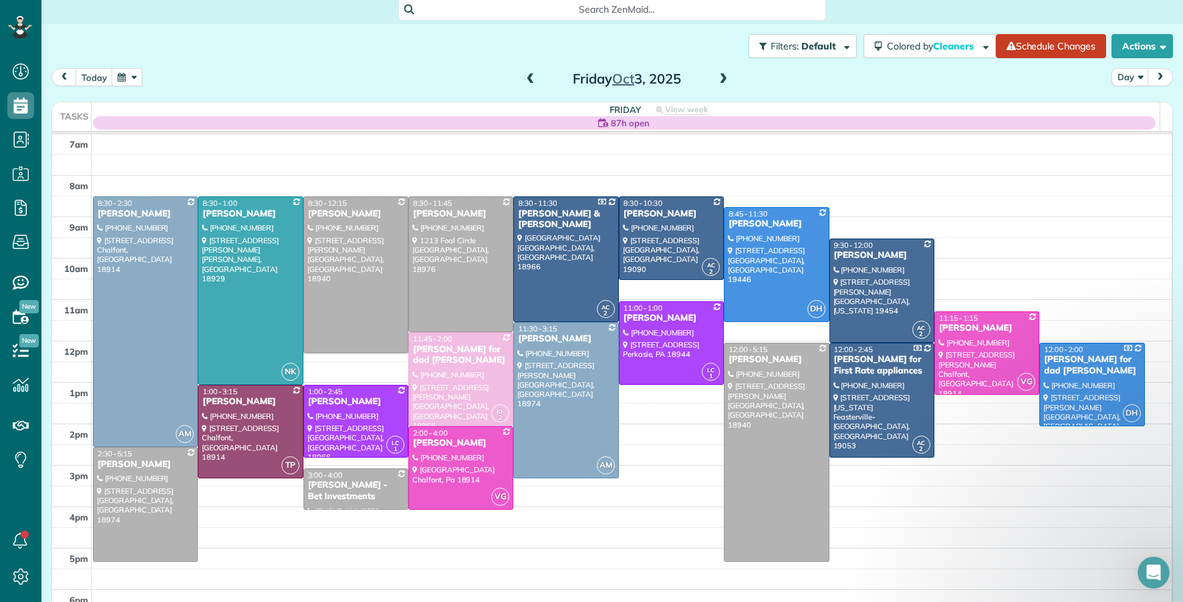
click at [73, 117] on th "Tasks" at bounding box center [71, 116] width 39 height 29
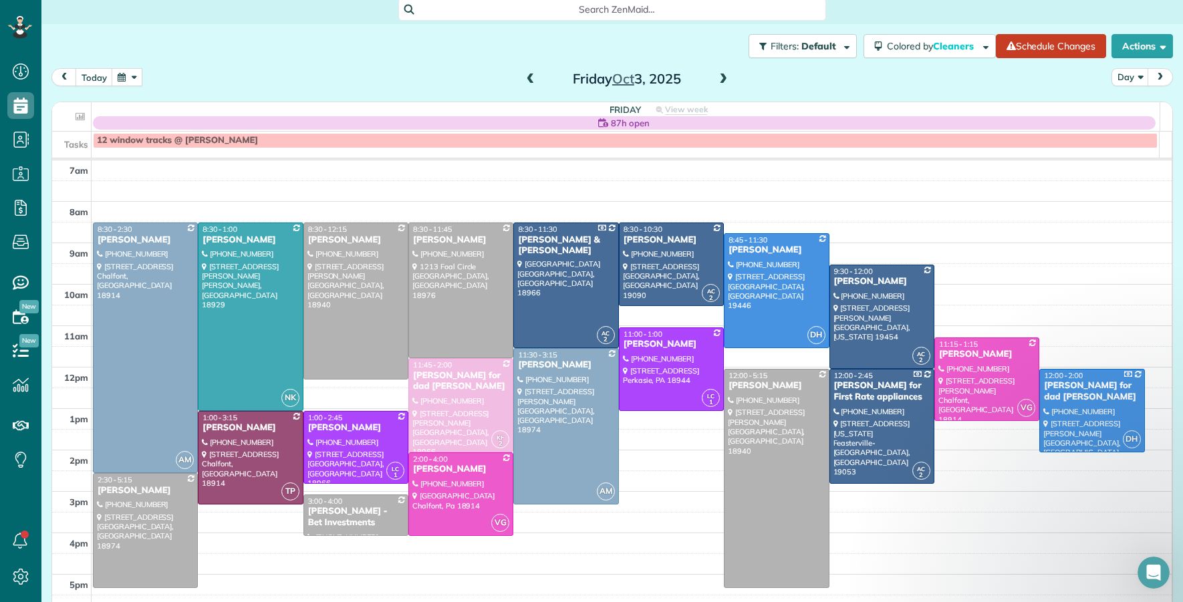
click at [103, 152] on div "12 window tracks @ [PERSON_NAME]" at bounding box center [605, 142] width 1107 height 20
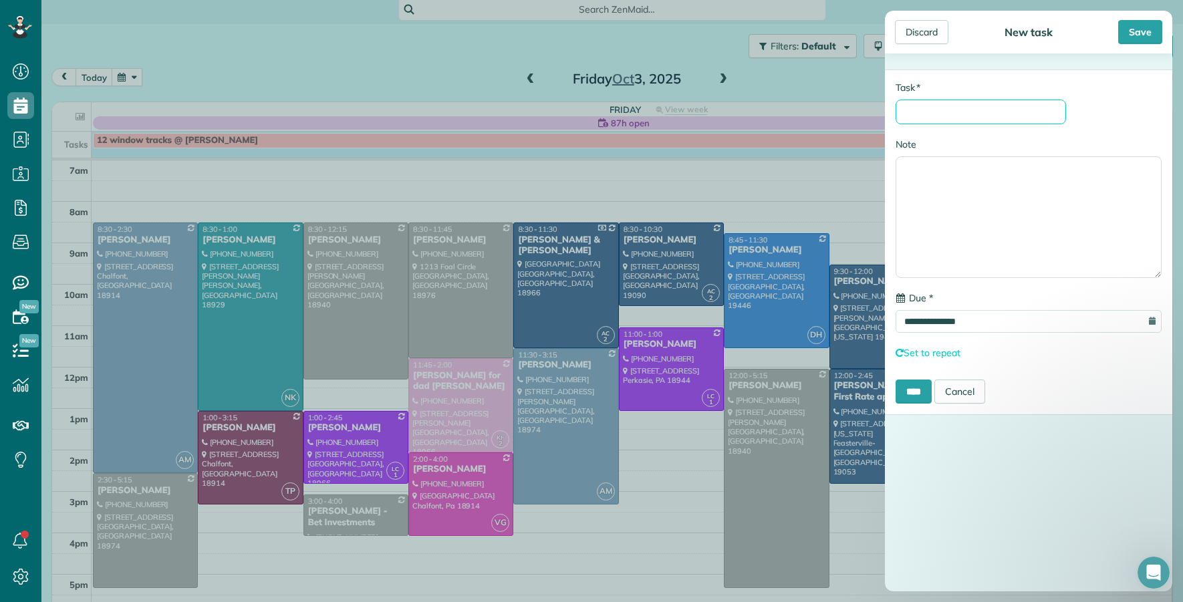
click at [918, 111] on input "* Task" at bounding box center [981, 112] width 170 height 25
type input "**********"
drag, startPoint x: 1146, startPoint y: 35, endPoint x: 1032, endPoint y: 120, distance: 142.2
click at [1146, 35] on div "Save" at bounding box center [1140, 32] width 44 height 24
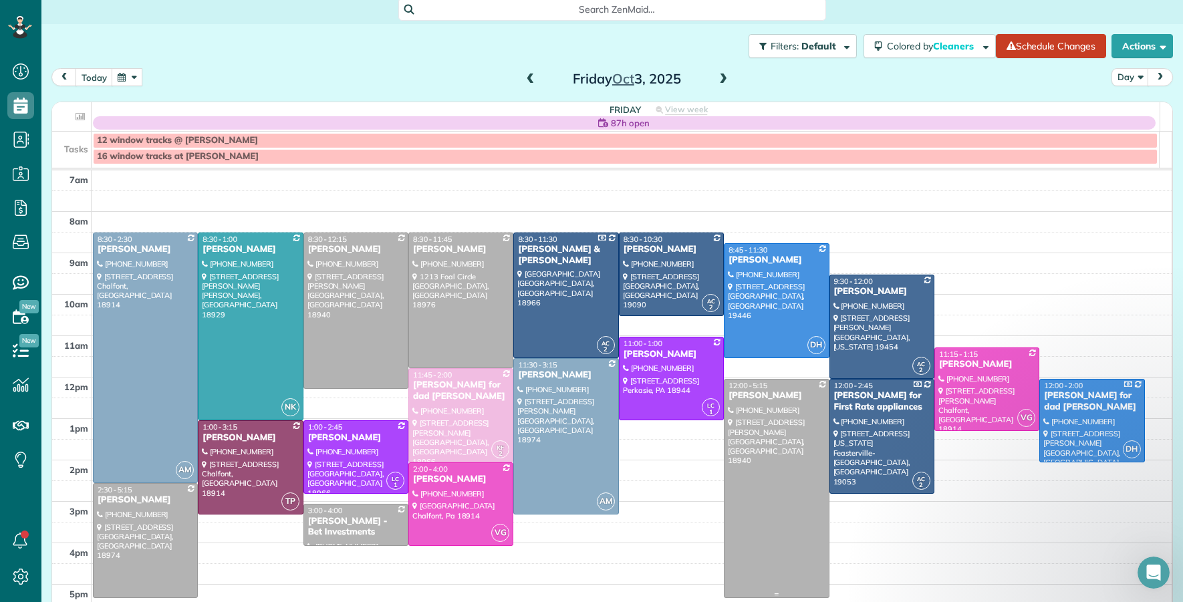
click at [746, 394] on div "[PERSON_NAME]" at bounding box center [776, 395] width 97 height 11
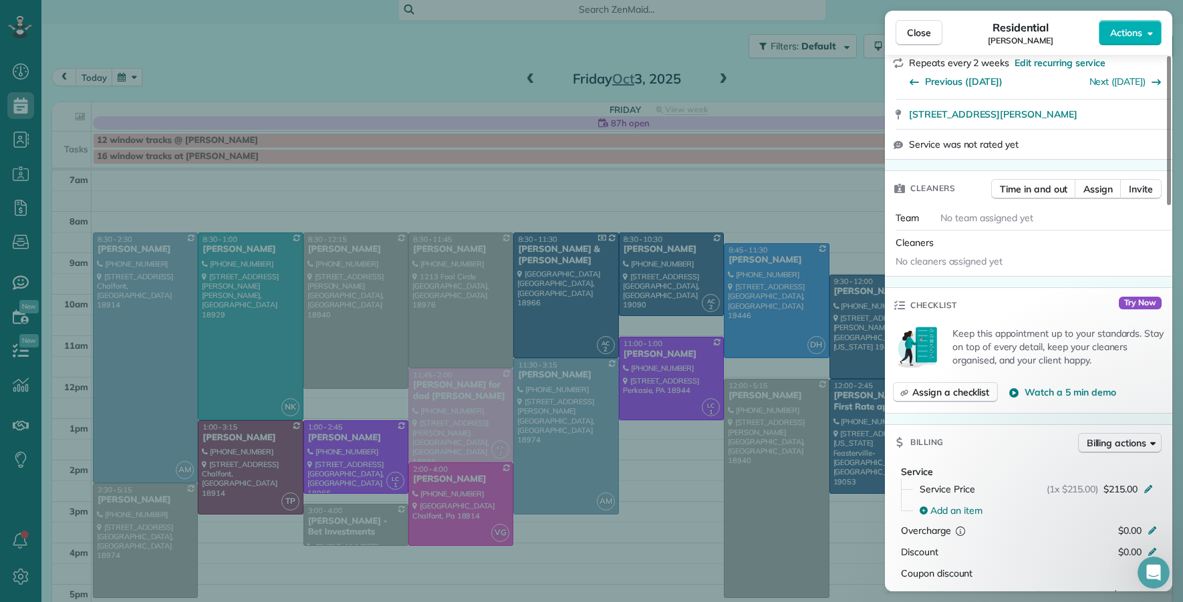
scroll to position [385, 0]
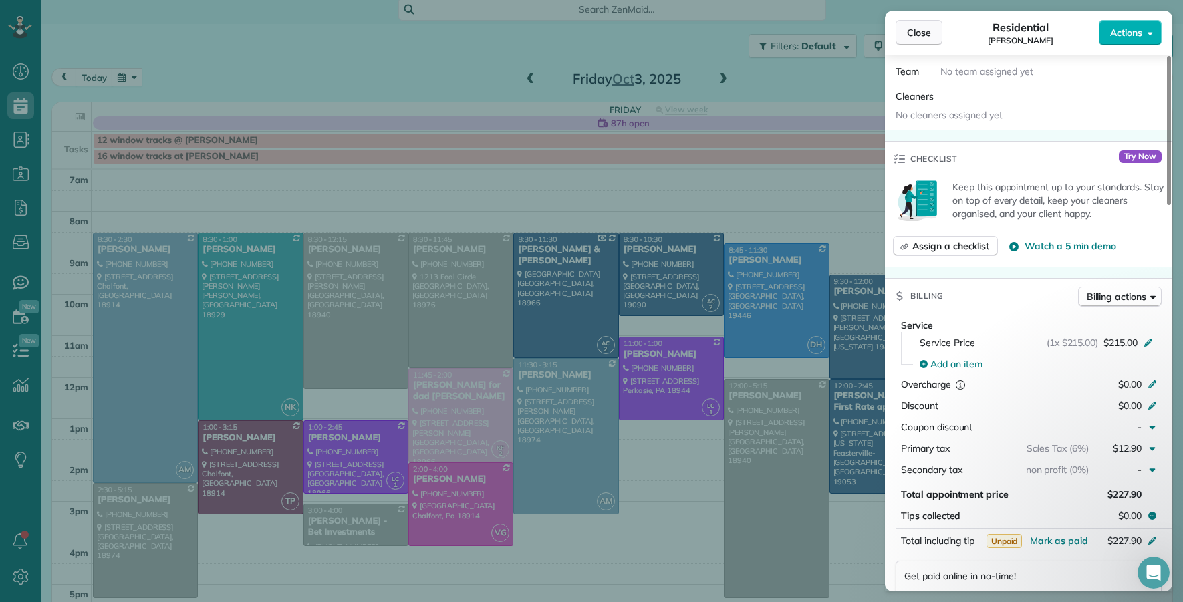
click at [923, 35] on span "Close" at bounding box center [919, 32] width 24 height 13
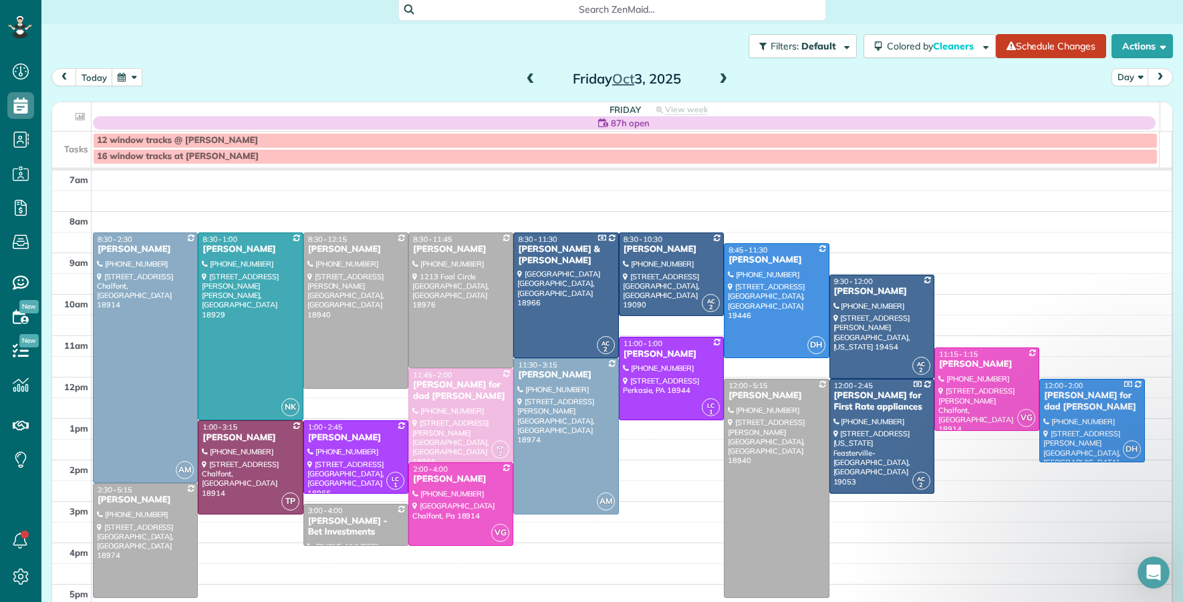
click at [523, 77] on span at bounding box center [530, 80] width 15 height 12
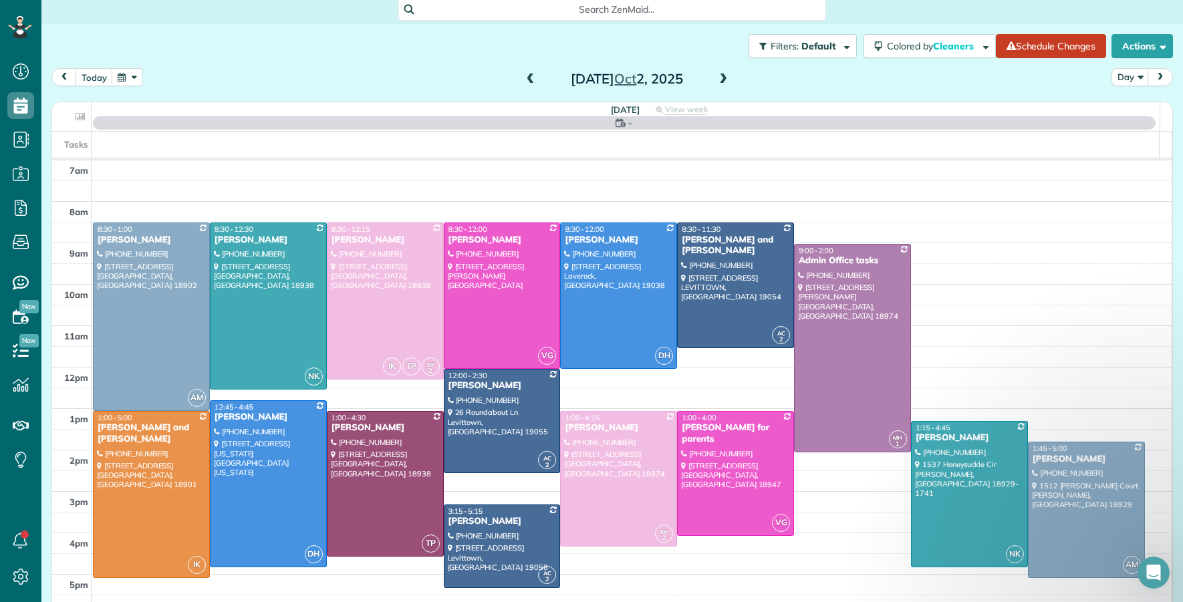
click at [523, 77] on span at bounding box center [530, 80] width 15 height 12
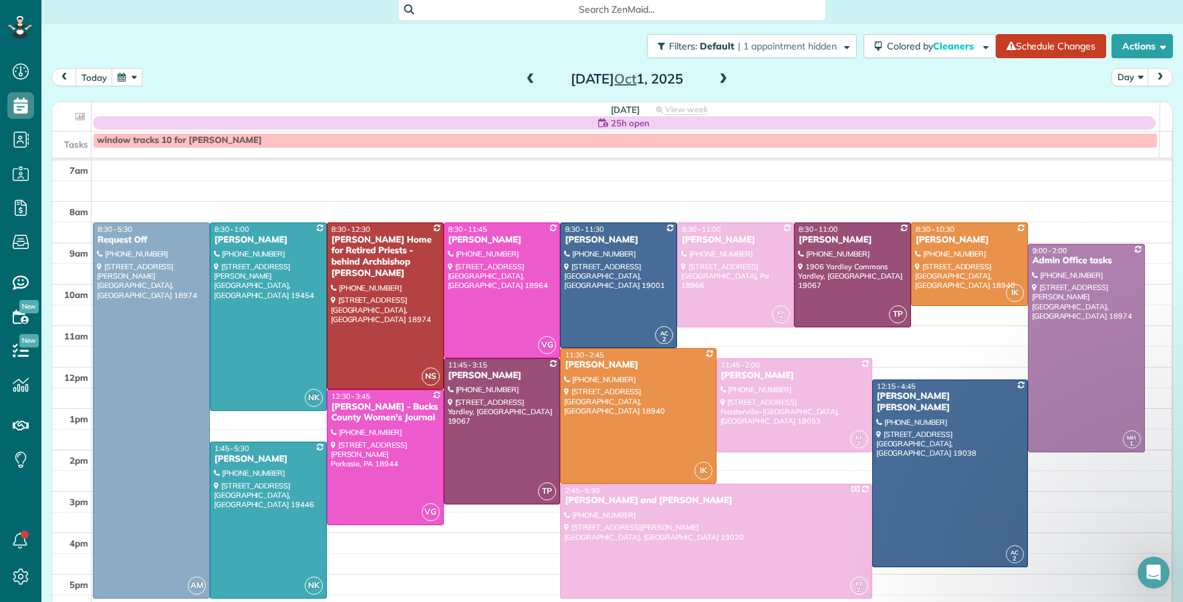
click at [523, 78] on span at bounding box center [530, 80] width 15 height 12
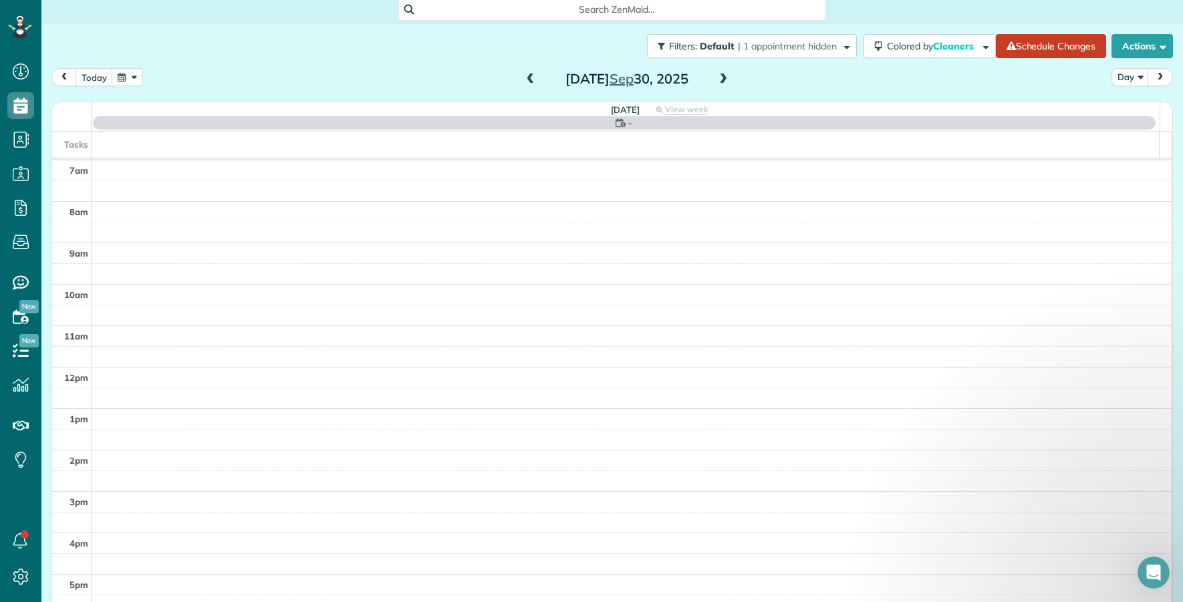
click at [523, 77] on span at bounding box center [530, 80] width 15 height 12
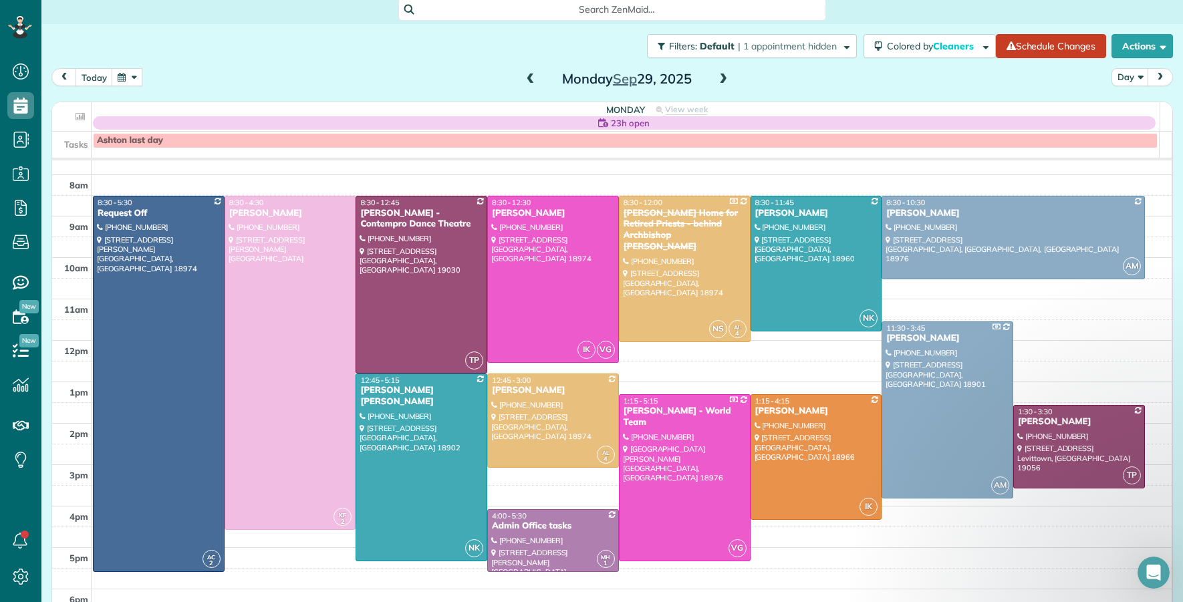
scroll to position [27, 0]
click at [770, 410] on div "[PERSON_NAME]" at bounding box center [817, 410] width 124 height 11
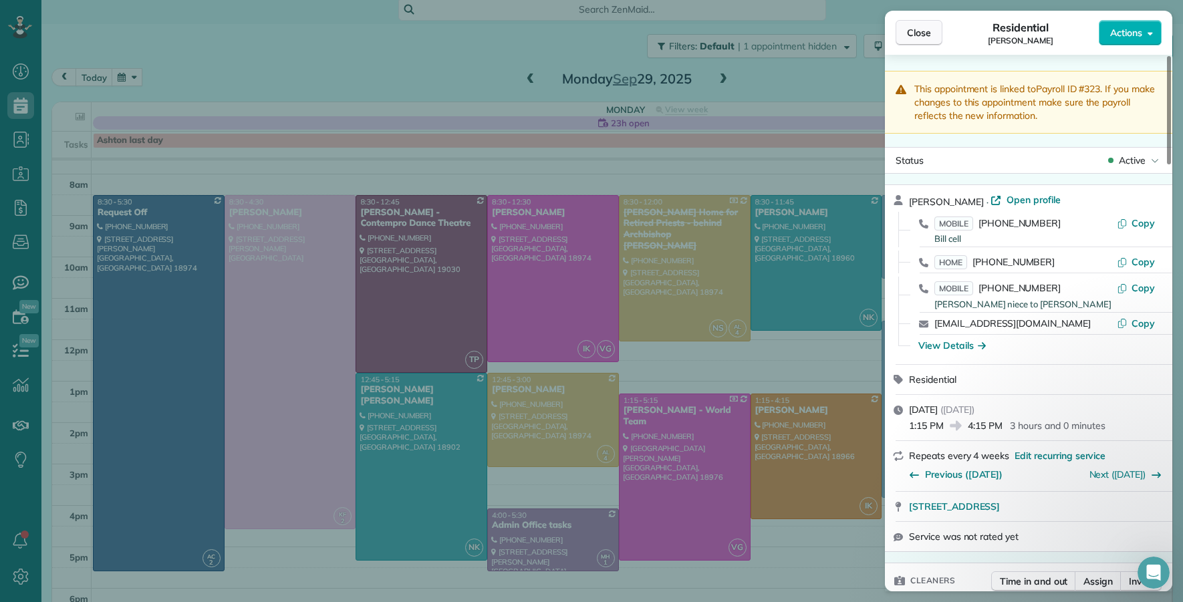
click at [922, 33] on span "Close" at bounding box center [919, 32] width 24 height 13
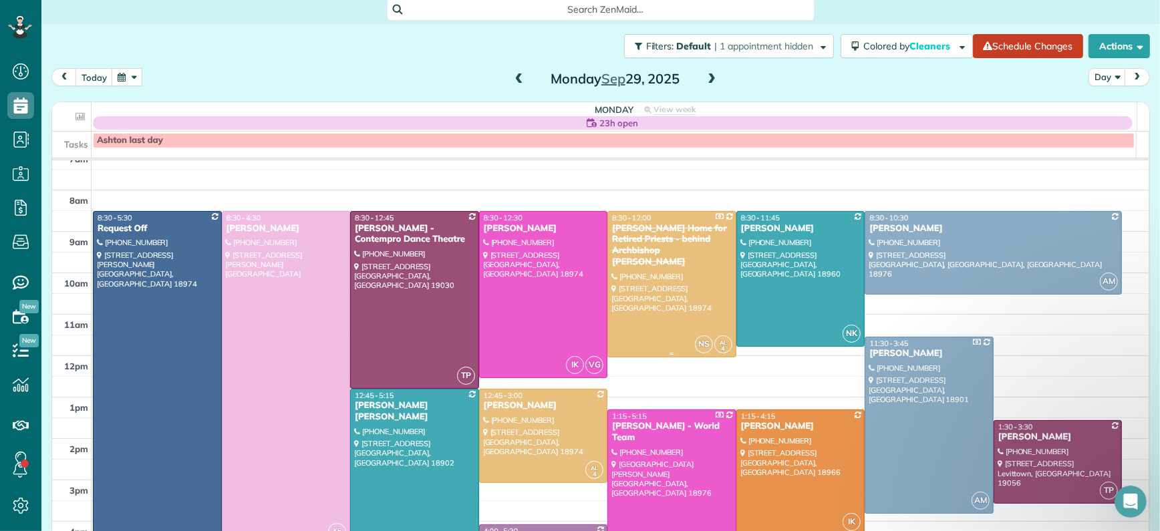
scroll to position [25, 0]
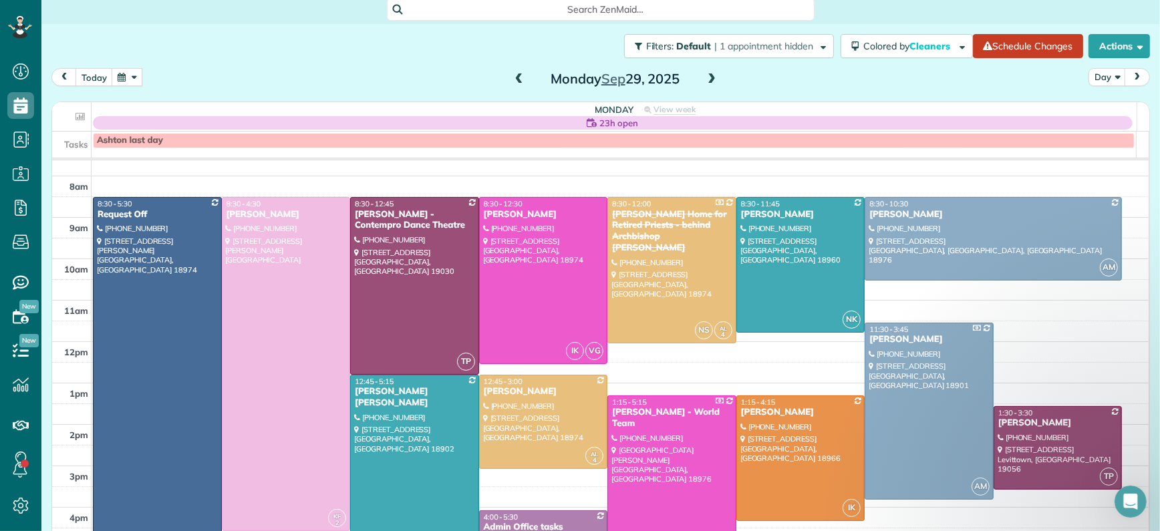
click at [512, 79] on span at bounding box center [519, 80] width 15 height 12
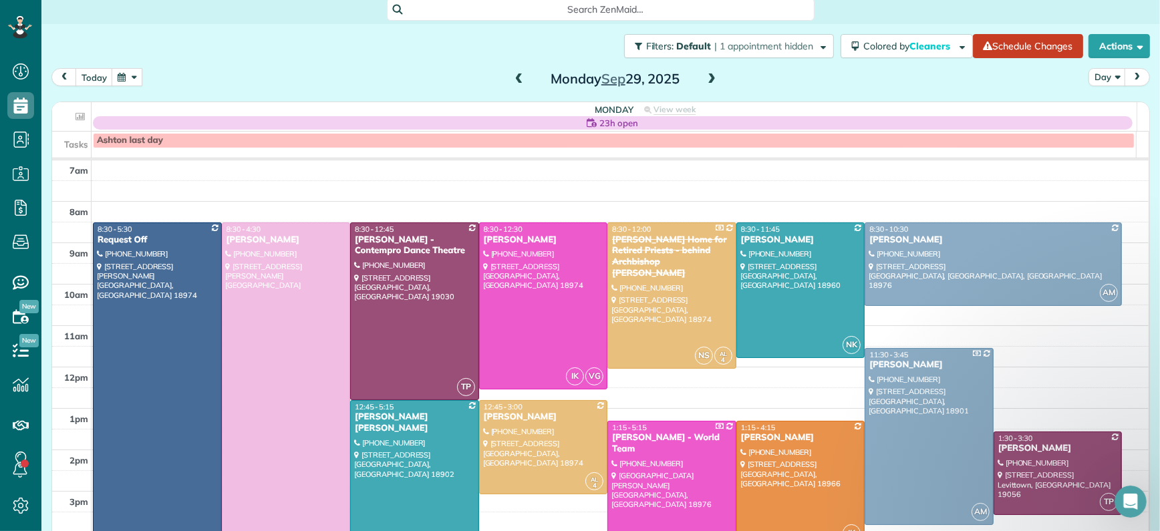
click at [512, 79] on span at bounding box center [519, 80] width 15 height 12
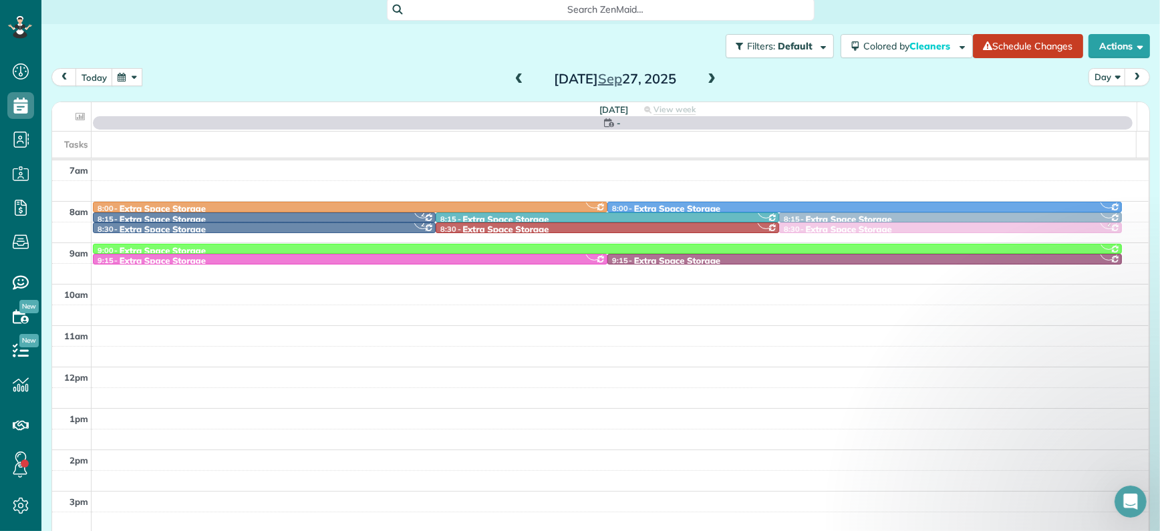
click at [512, 79] on span at bounding box center [519, 80] width 15 height 12
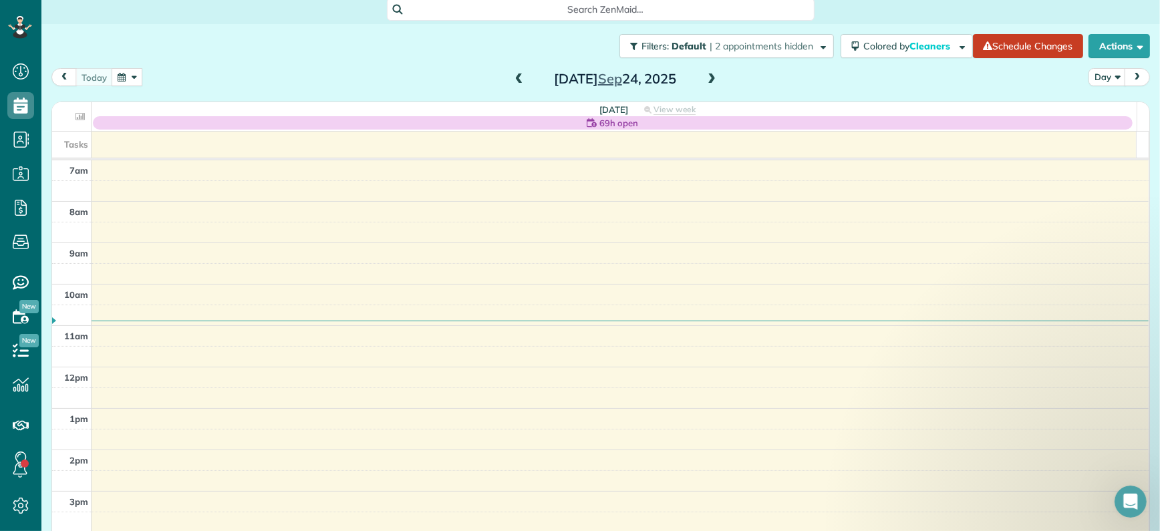
click at [705, 77] on span at bounding box center [712, 80] width 15 height 12
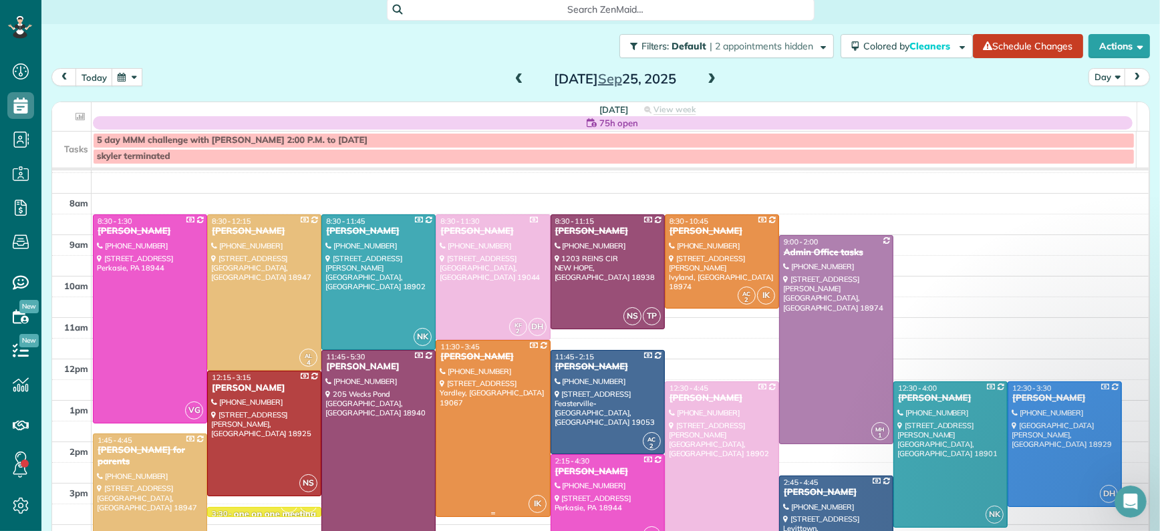
scroll to position [35, 0]
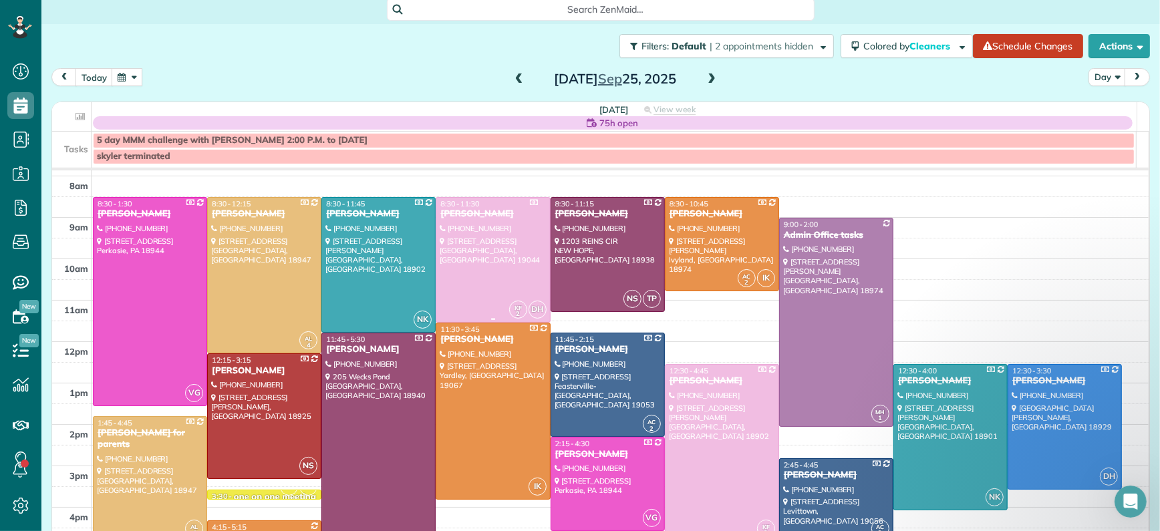
click at [462, 218] on div "[PERSON_NAME]" at bounding box center [493, 214] width 106 height 11
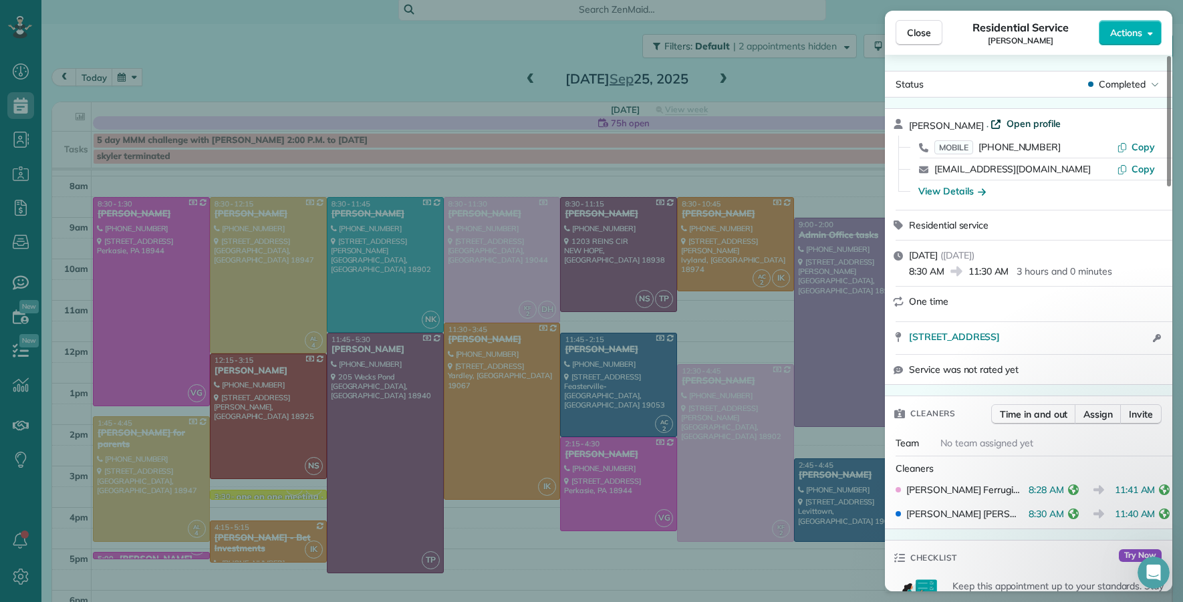
click at [1024, 122] on span "Open profile" at bounding box center [1034, 123] width 54 height 13
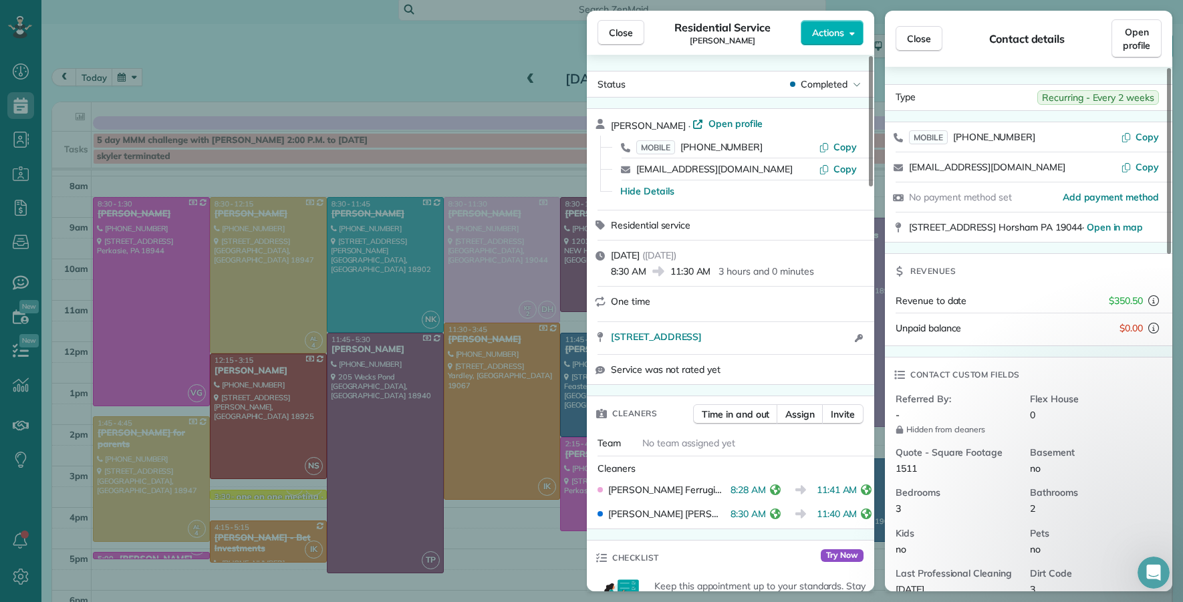
drag, startPoint x: 634, startPoint y: 34, endPoint x: 643, endPoint y: 120, distance: 86.0
click at [634, 34] on button "Close" at bounding box center [621, 32] width 47 height 25
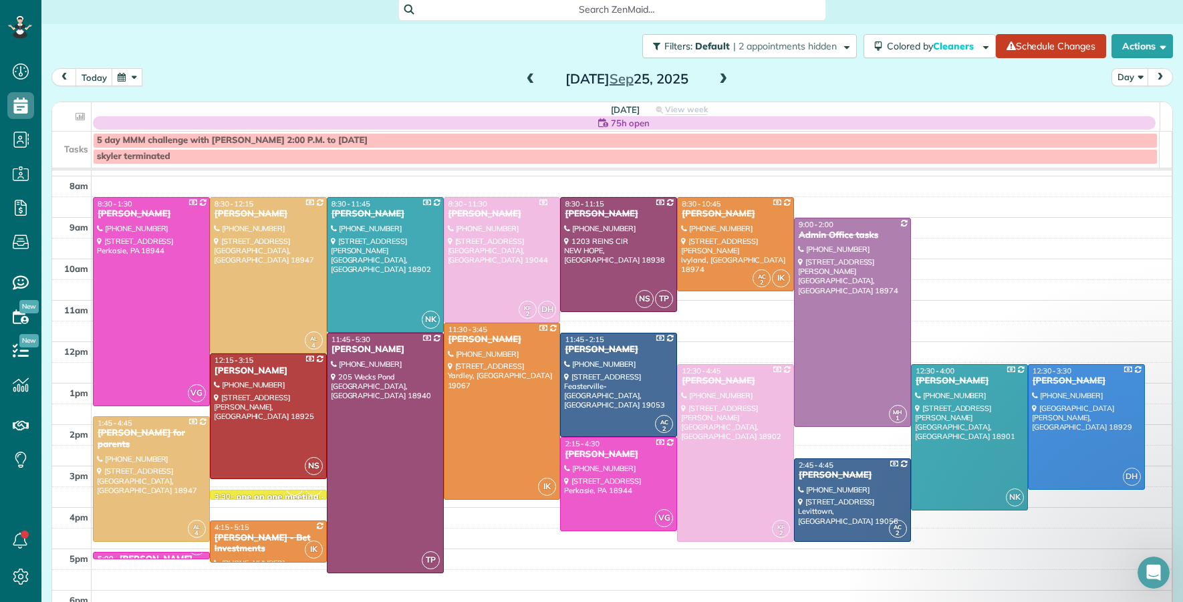
click at [716, 78] on span at bounding box center [723, 80] width 15 height 12
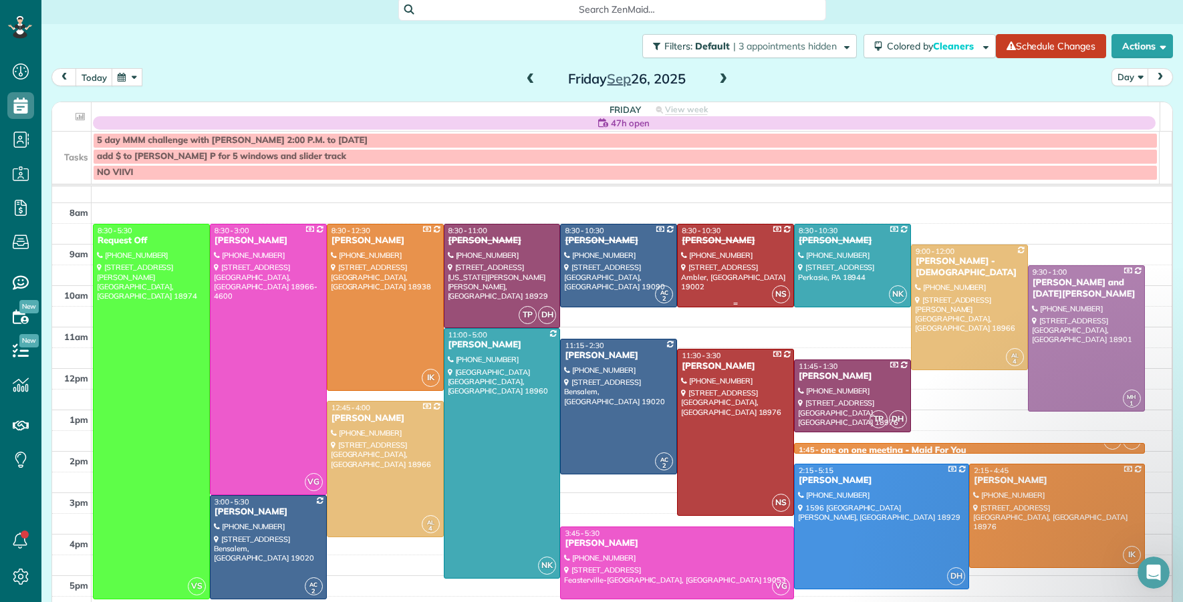
scroll to position [67, 0]
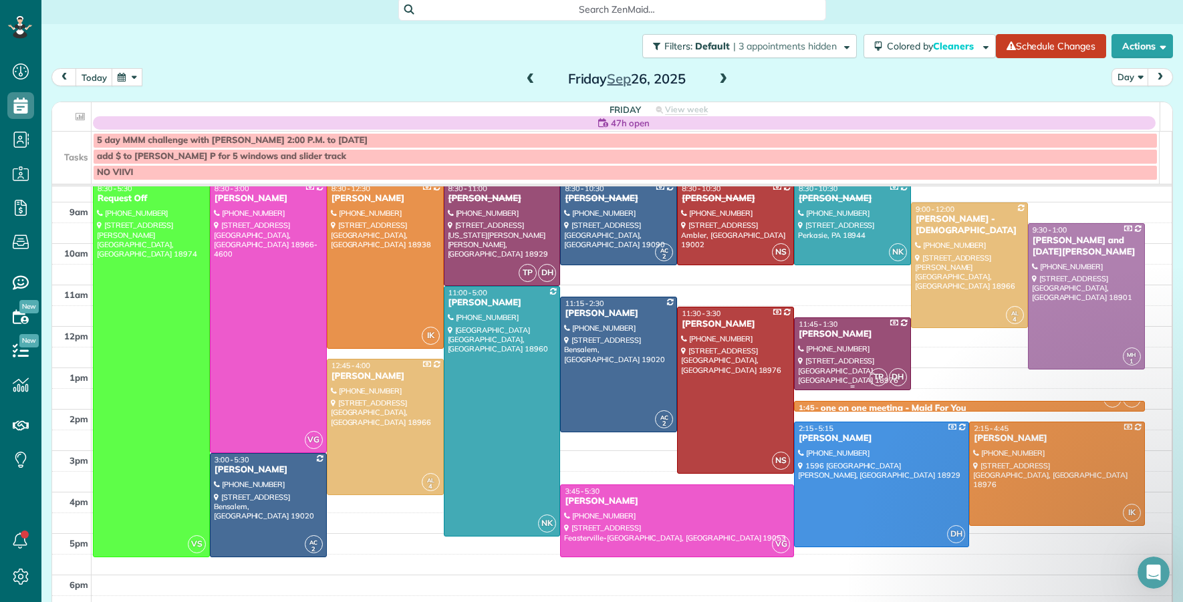
click at [808, 335] on div "[PERSON_NAME]" at bounding box center [852, 334] width 109 height 11
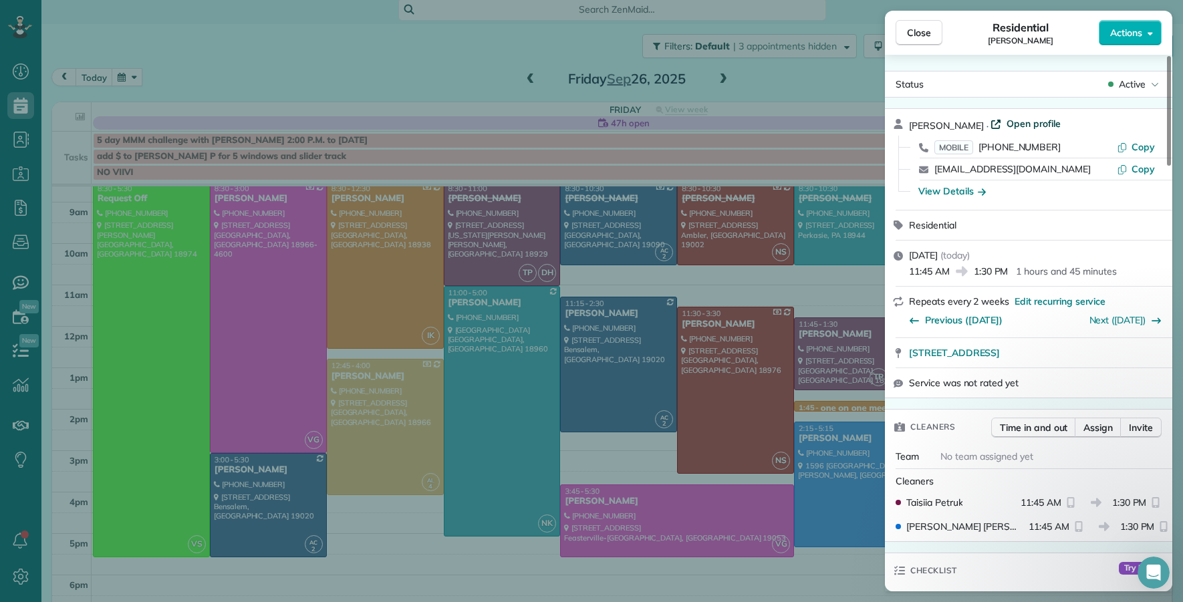
click at [1055, 122] on span "Open profile" at bounding box center [1034, 123] width 54 height 13
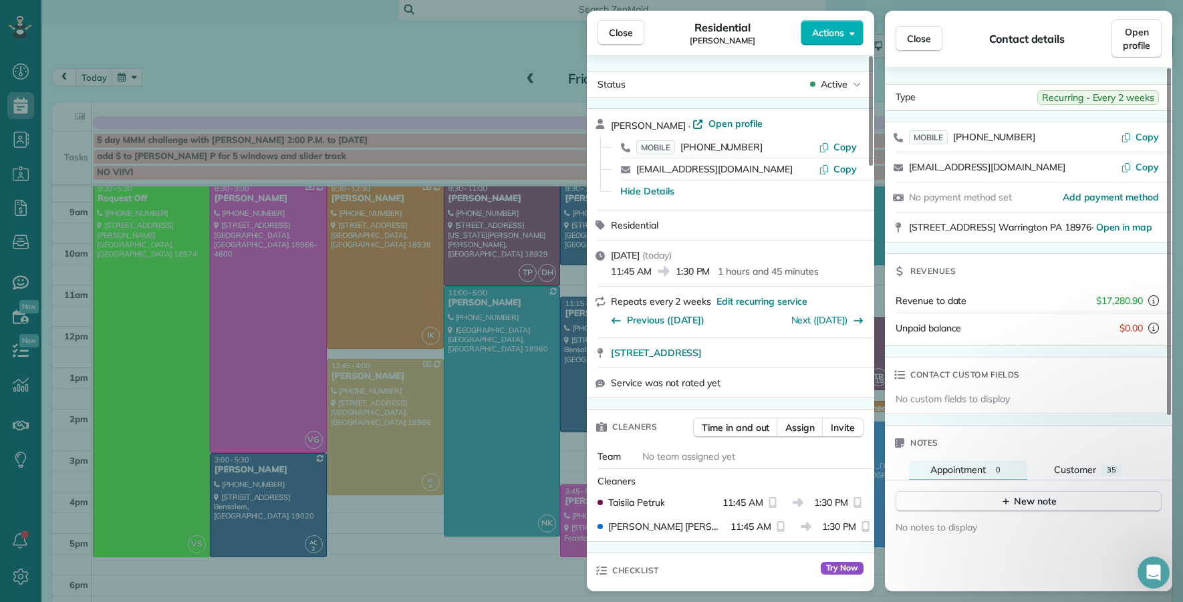
drag, startPoint x: 629, startPoint y: 39, endPoint x: 571, endPoint y: 77, distance: 69.5
click at [629, 39] on span "Close" at bounding box center [621, 32] width 24 height 13
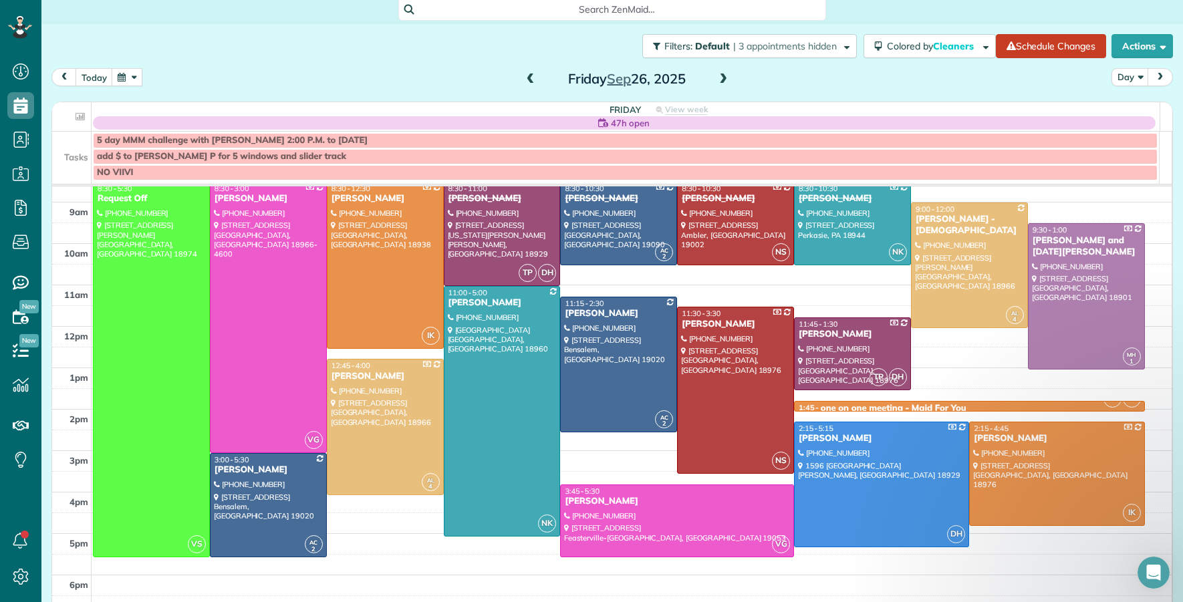
click at [525, 82] on span at bounding box center [530, 80] width 15 height 12
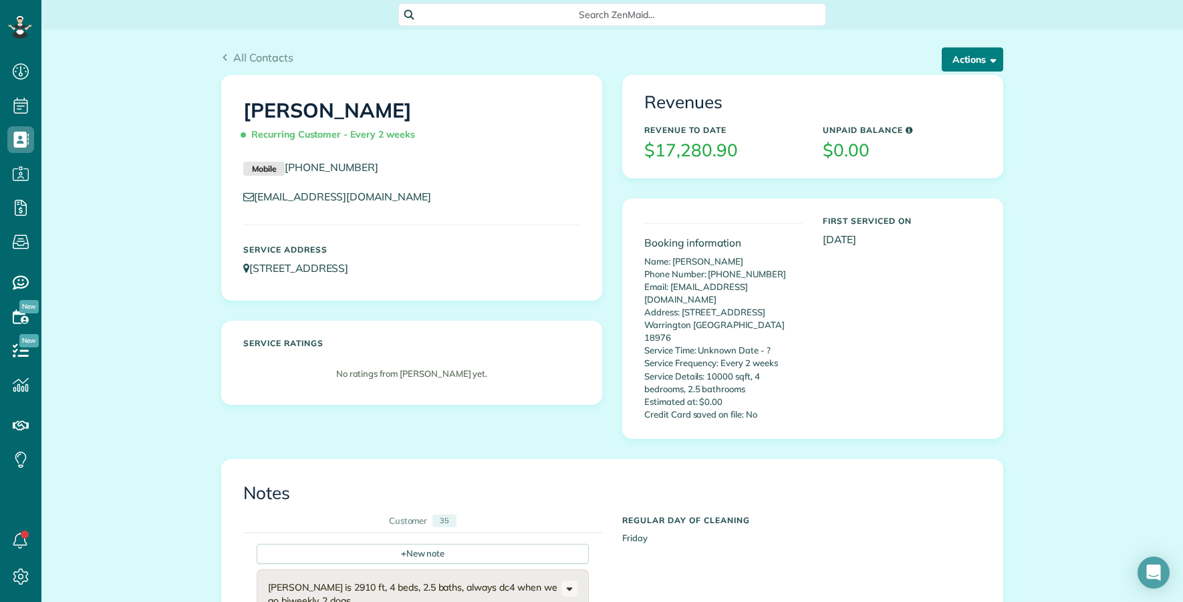
click at [947, 57] on button "Actions" at bounding box center [972, 59] width 61 height 24
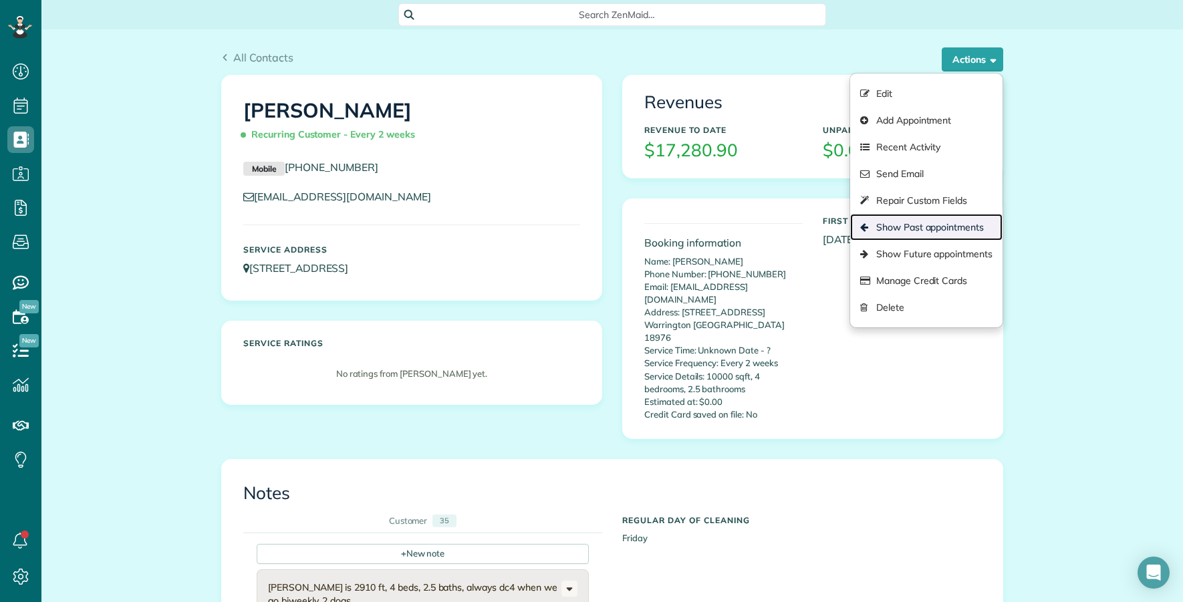
click at [923, 221] on link "Show Past appointments" at bounding box center [926, 227] width 152 height 27
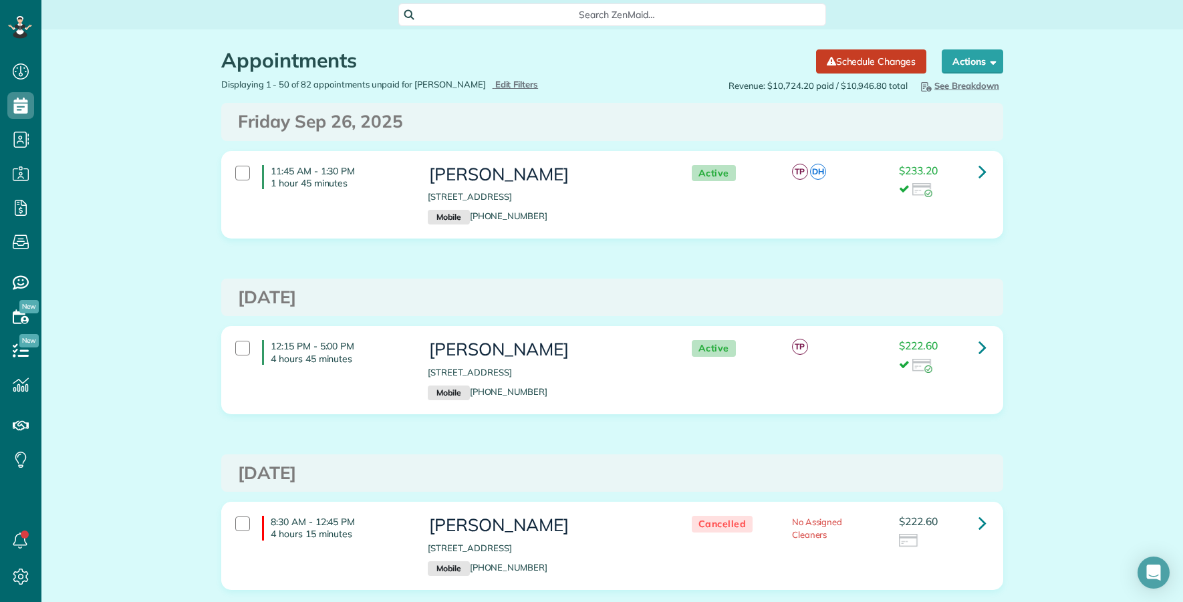
scroll to position [543, 0]
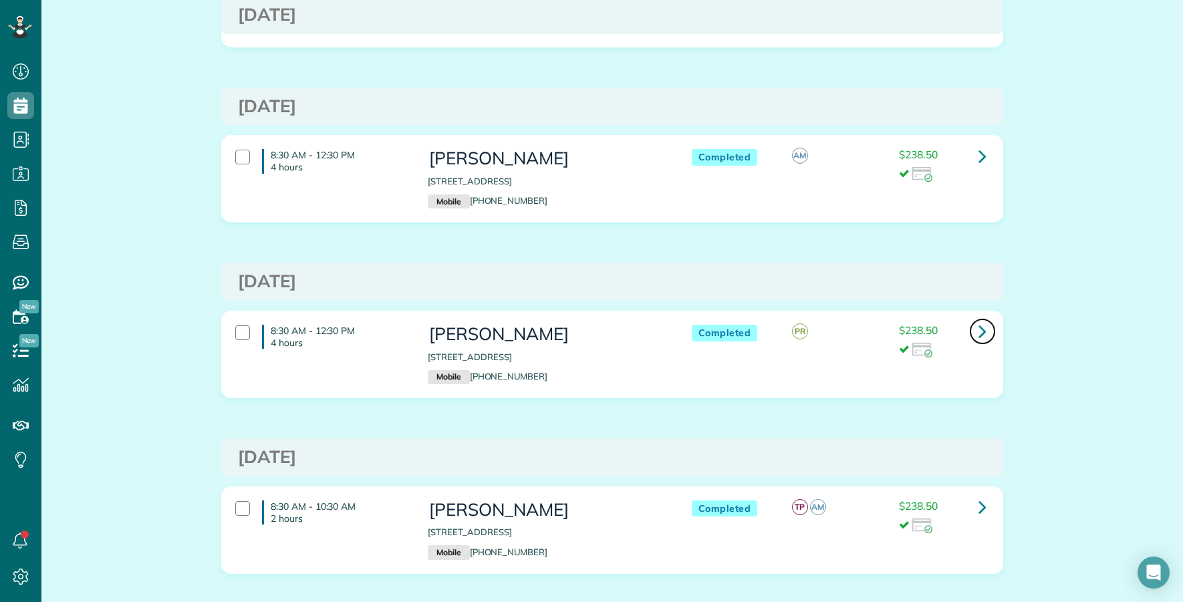
click at [979, 326] on icon at bounding box center [983, 331] width 8 height 23
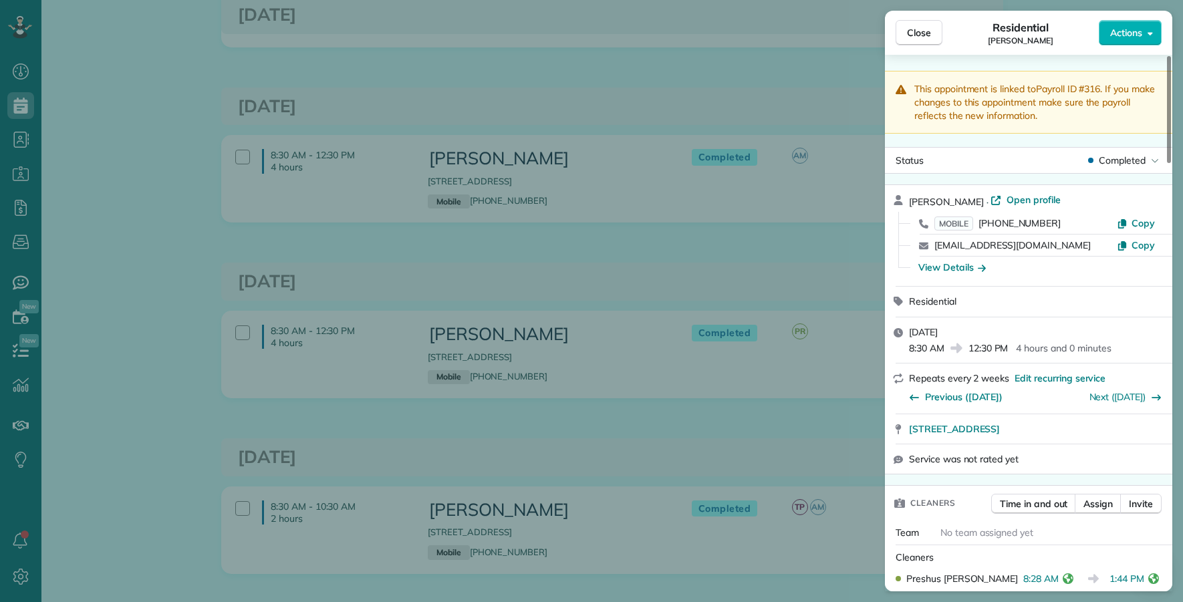
drag, startPoint x: 926, startPoint y: 36, endPoint x: 912, endPoint y: 264, distance: 228.4
click at [926, 37] on span "Close" at bounding box center [919, 32] width 24 height 13
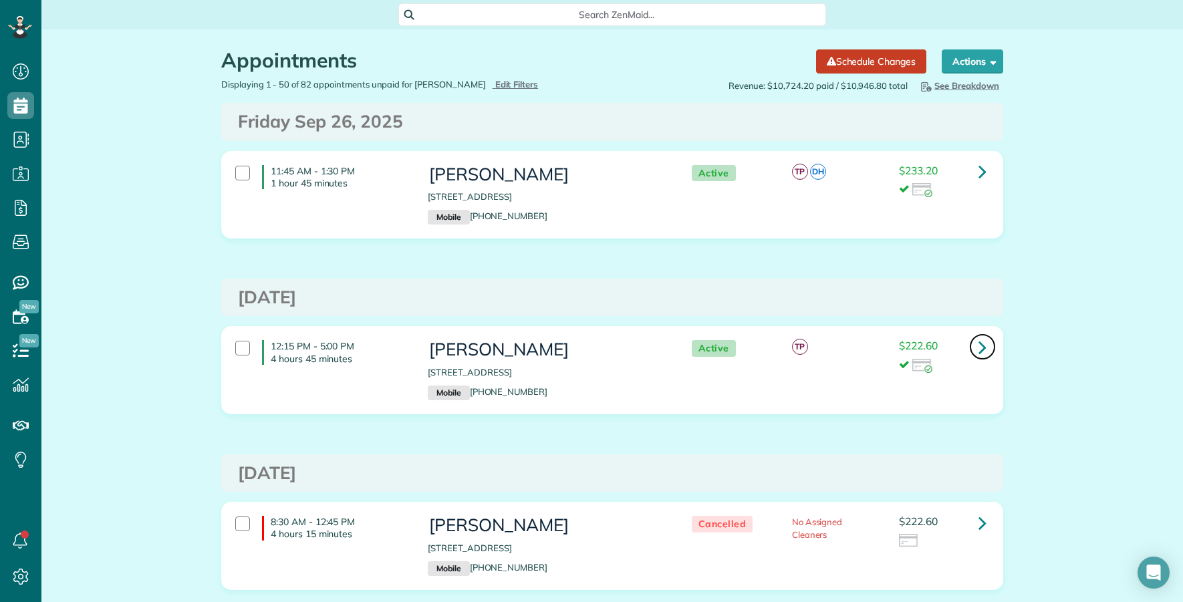
click at [979, 346] on icon at bounding box center [983, 347] width 8 height 23
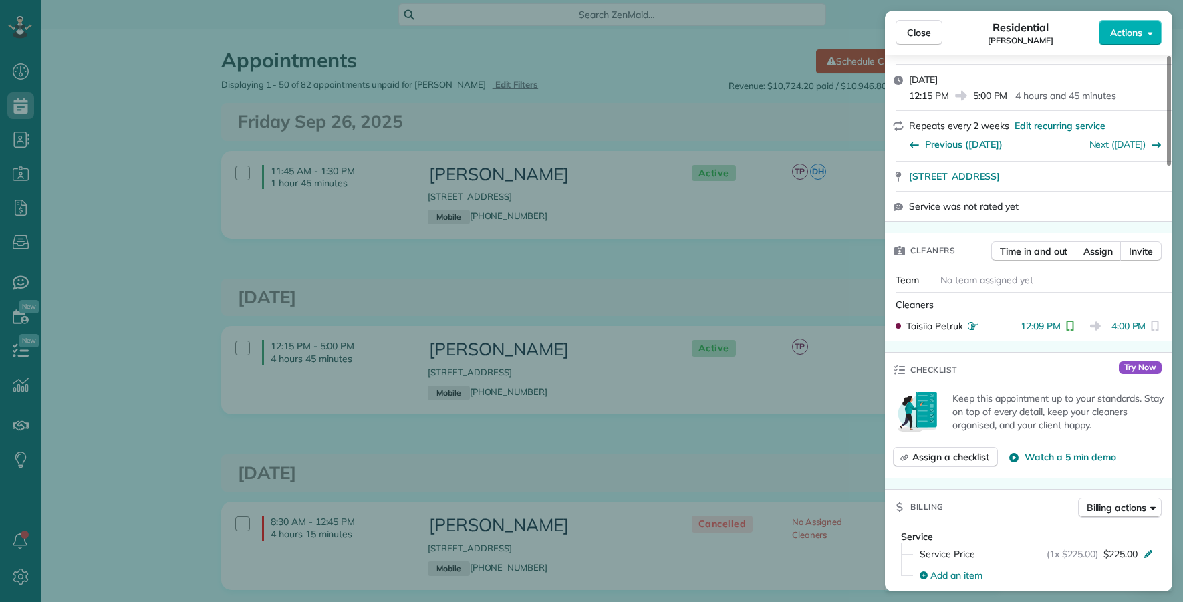
scroll to position [410, 0]
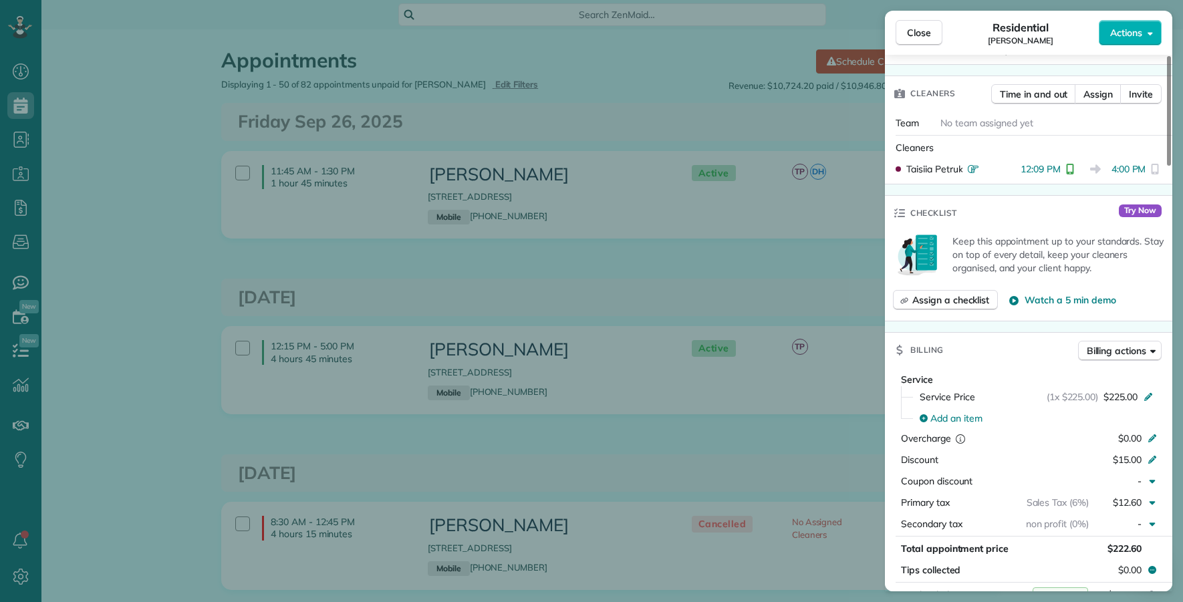
drag, startPoint x: 915, startPoint y: 31, endPoint x: 961, endPoint y: 250, distance: 223.4
click at [915, 33] on span "Close" at bounding box center [919, 32] width 24 height 13
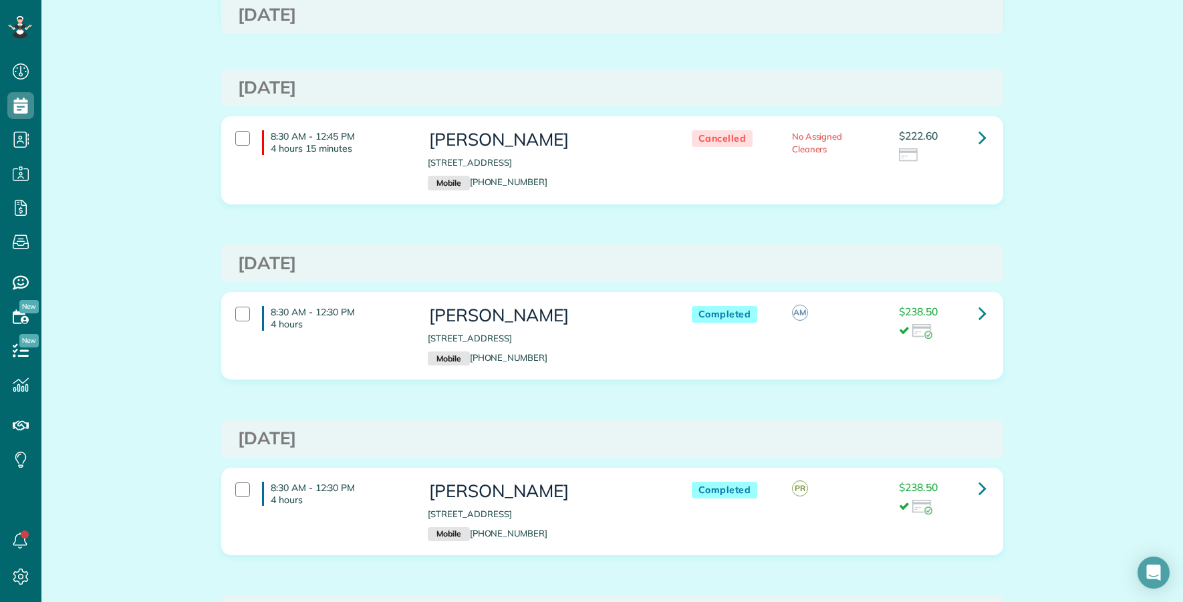
scroll to position [398, 0]
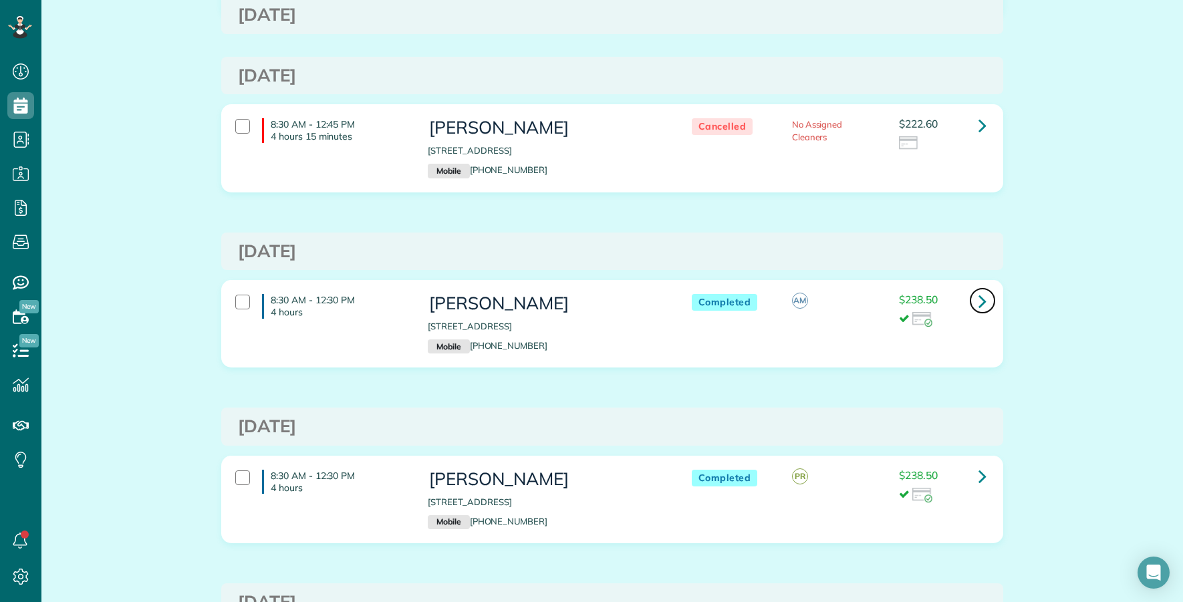
click at [979, 299] on icon at bounding box center [983, 300] width 8 height 23
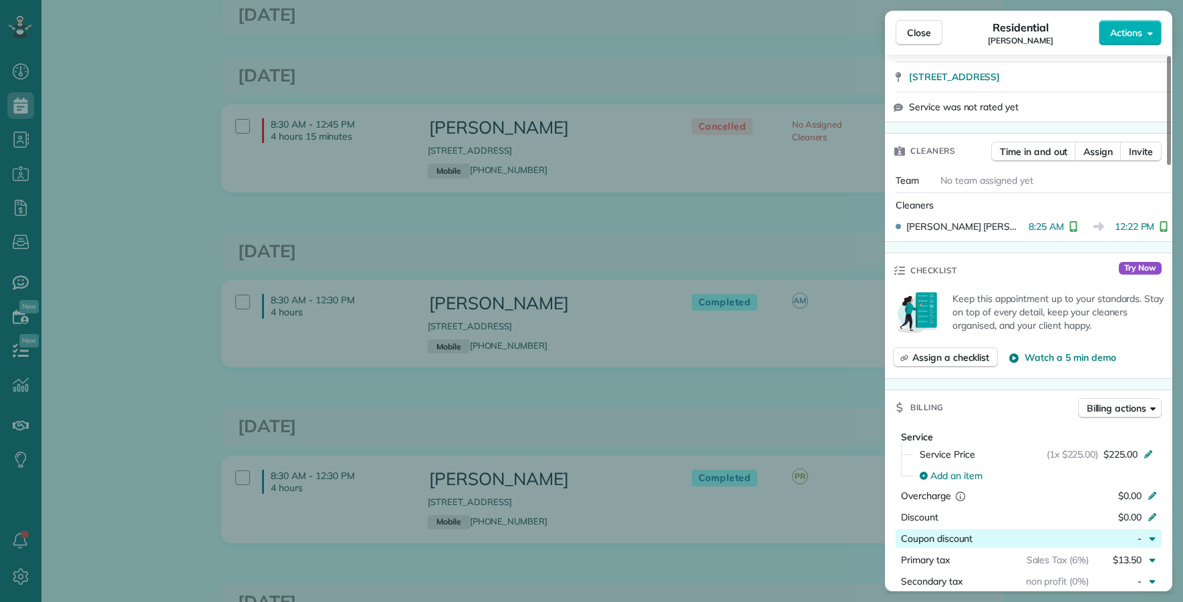
scroll to position [421, 0]
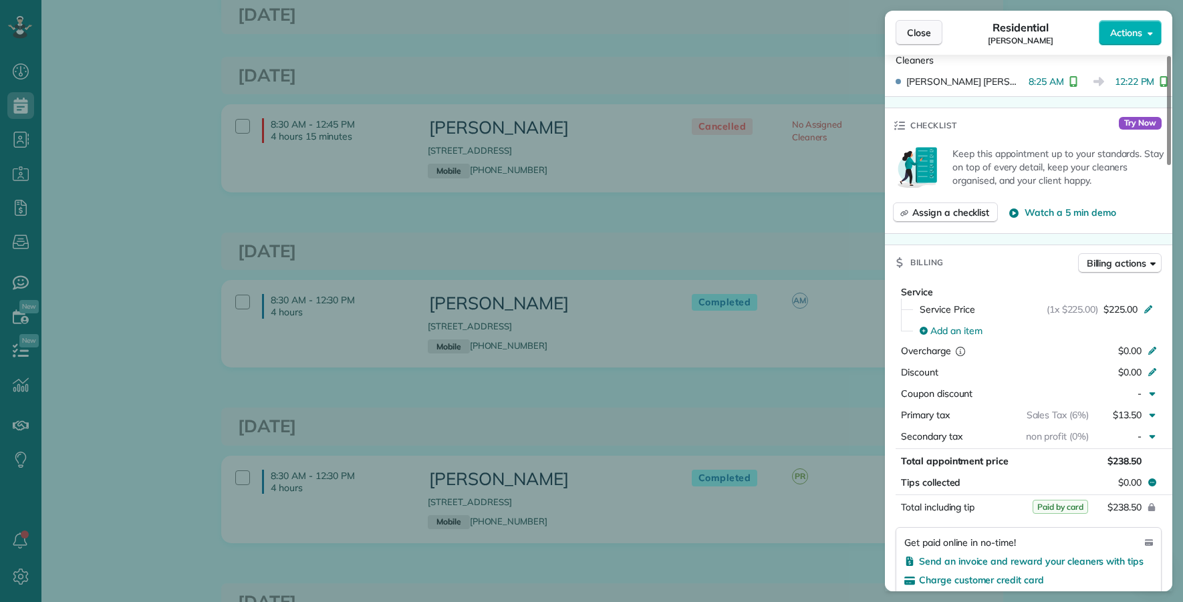
drag, startPoint x: 922, startPoint y: 25, endPoint x: 907, endPoint y: 271, distance: 247.1
click at [922, 25] on button "Close" at bounding box center [919, 32] width 47 height 25
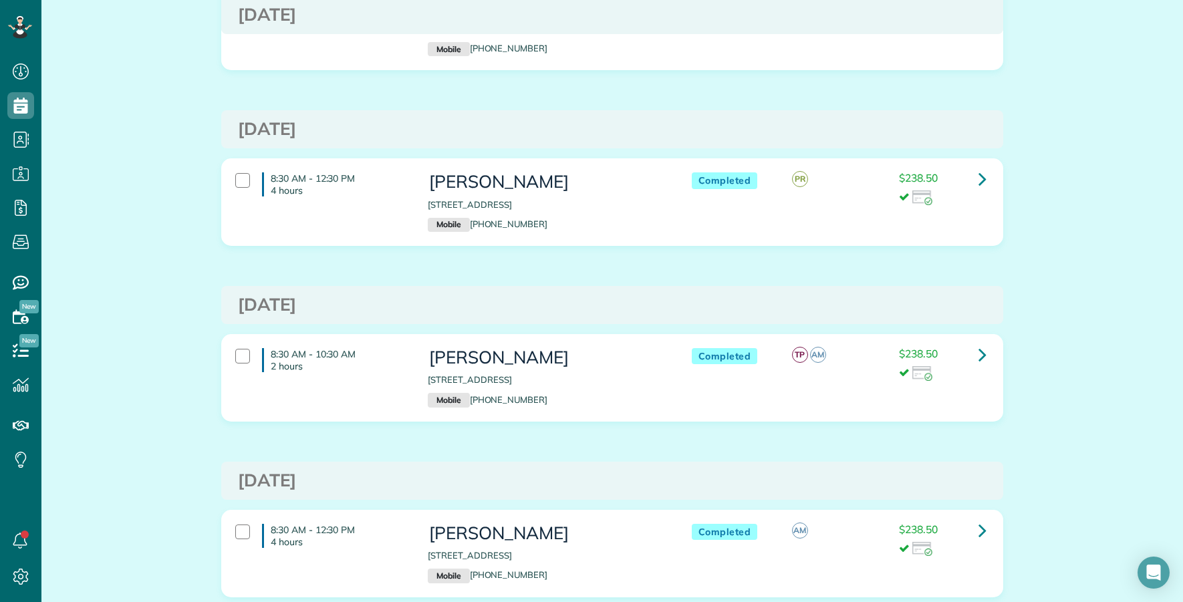
scroll to position [709, 0]
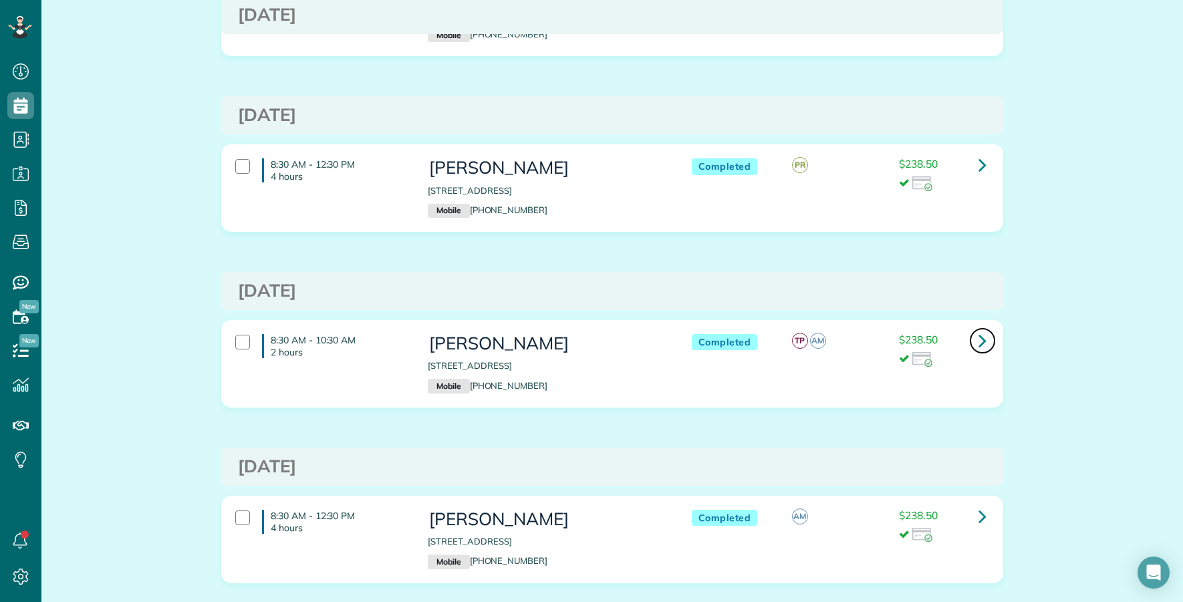
click at [979, 338] on icon at bounding box center [983, 340] width 8 height 23
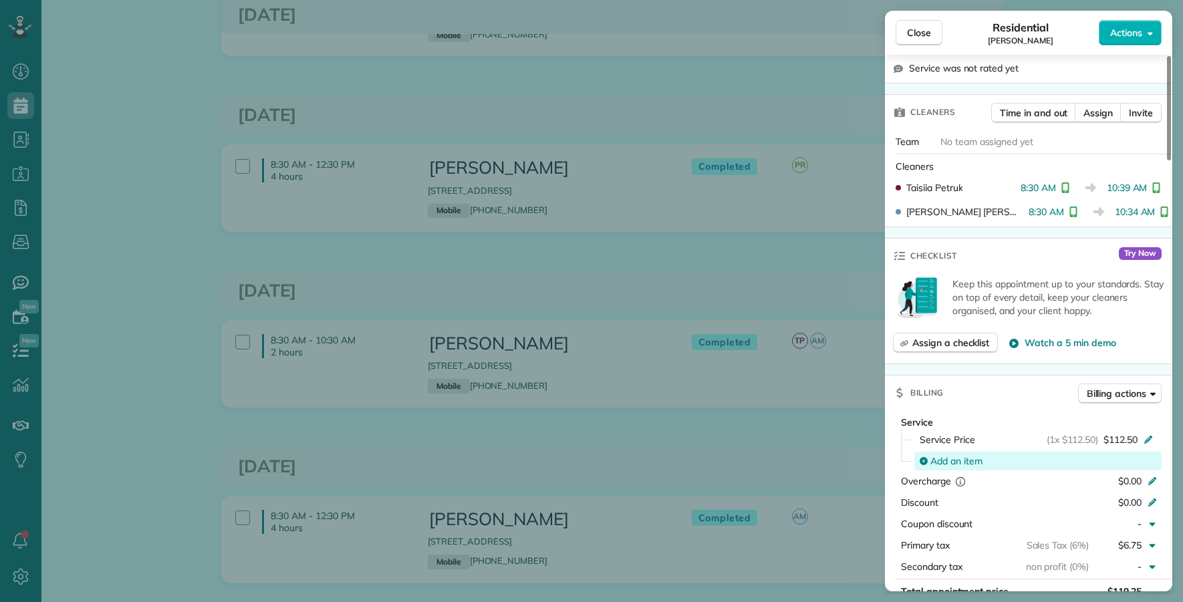
scroll to position [394, 0]
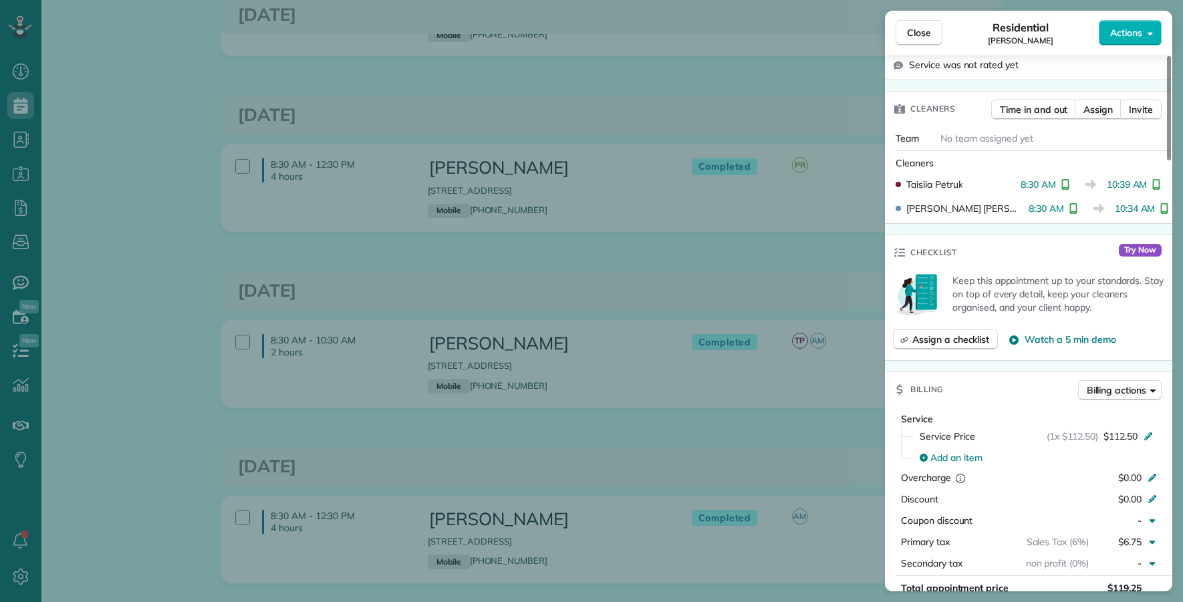
drag, startPoint x: 923, startPoint y: 39, endPoint x: 914, endPoint y: 251, distance: 211.4
click at [923, 39] on button "Close" at bounding box center [919, 32] width 47 height 25
